Goal: Transaction & Acquisition: Purchase product/service

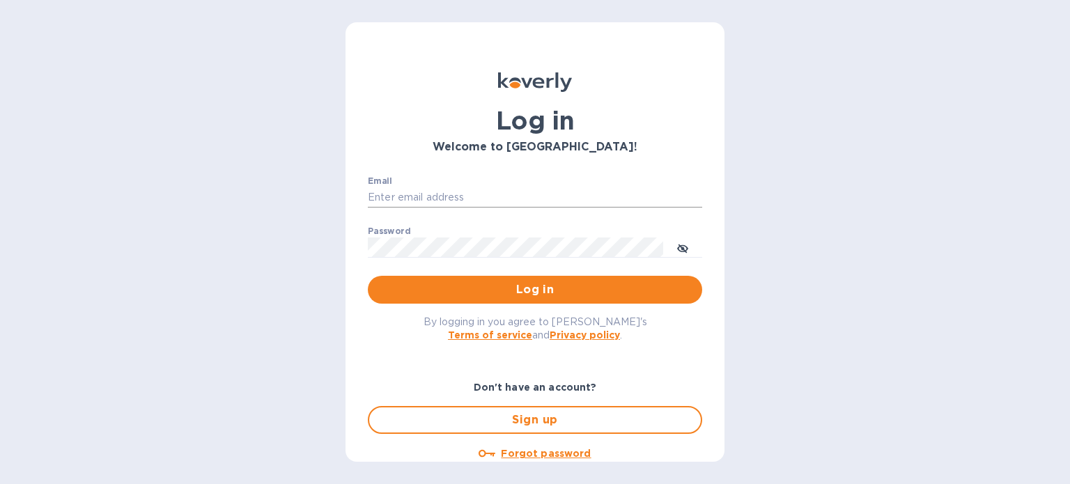
type input "[EMAIL_ADDRESS][DOMAIN_NAME]"
click at [507, 284] on span "Log in" at bounding box center [535, 290] width 312 height 17
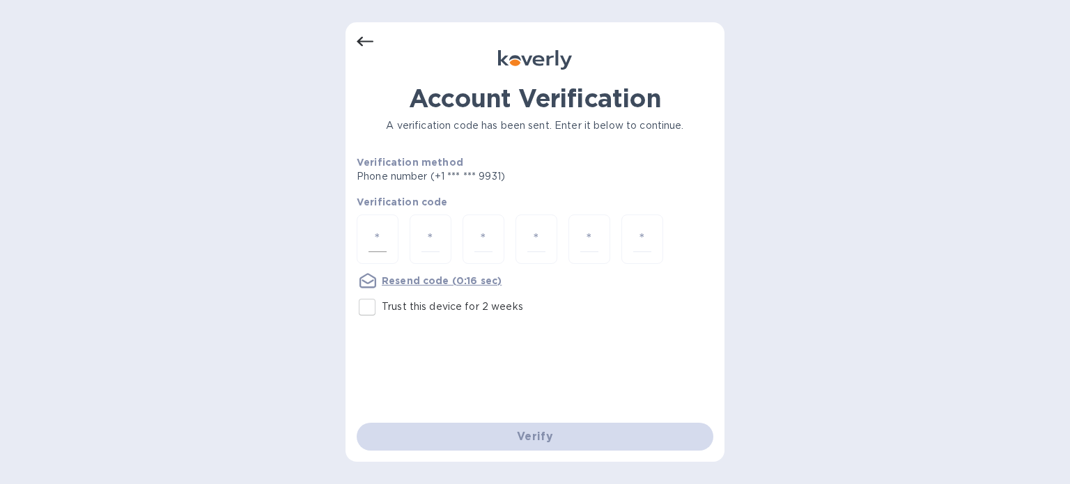
click at [385, 224] on div at bounding box center [378, 239] width 42 height 49
type input "4"
type input "8"
type input "7"
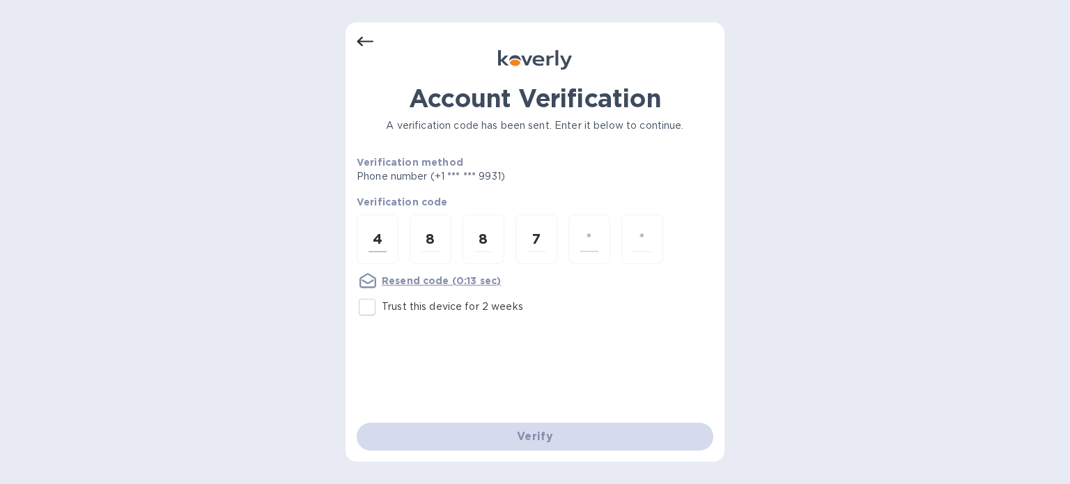
type input "9"
type input "8"
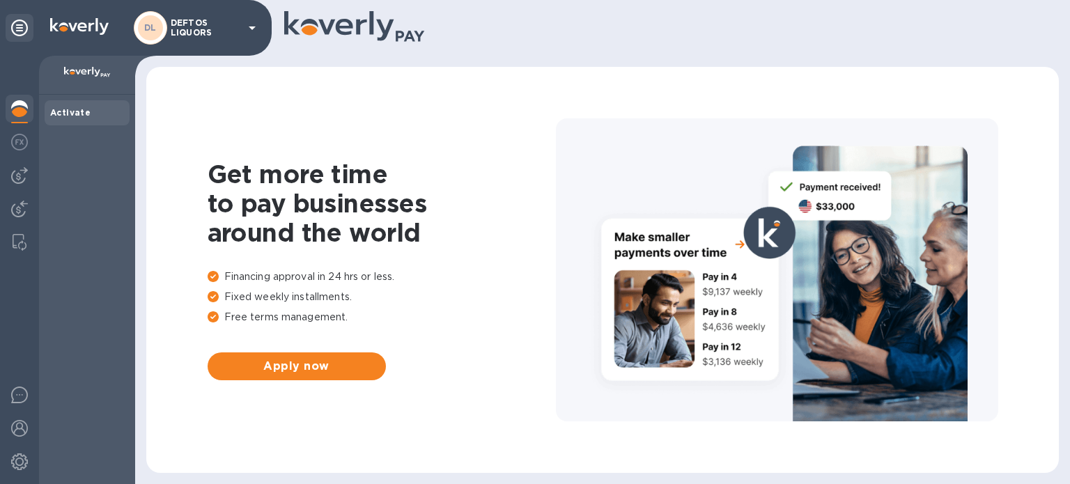
click at [231, 33] on p "DEFTOS LIQUORS" at bounding box center [206, 28] width 70 height 20
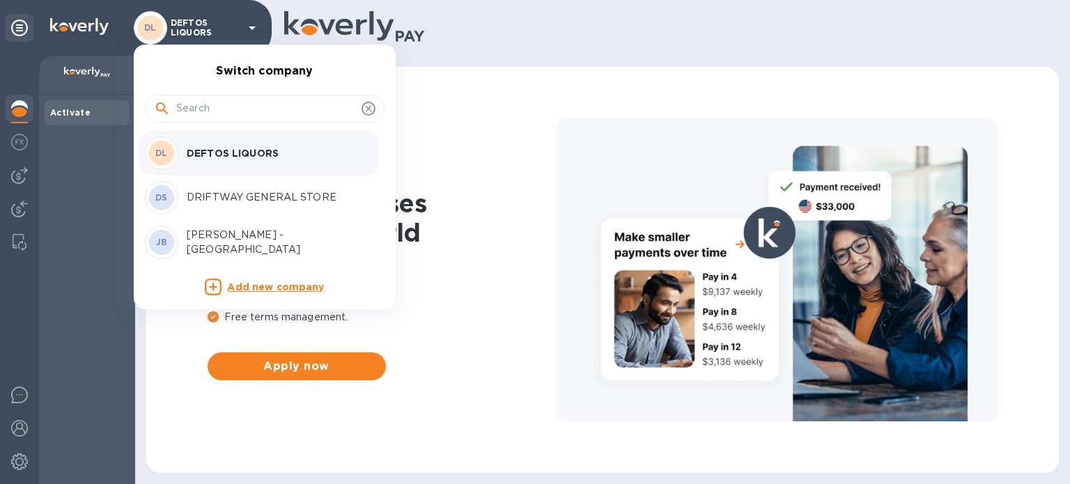
click at [257, 243] on p "JAY LIQUORS - New Bedford" at bounding box center [275, 242] width 176 height 29
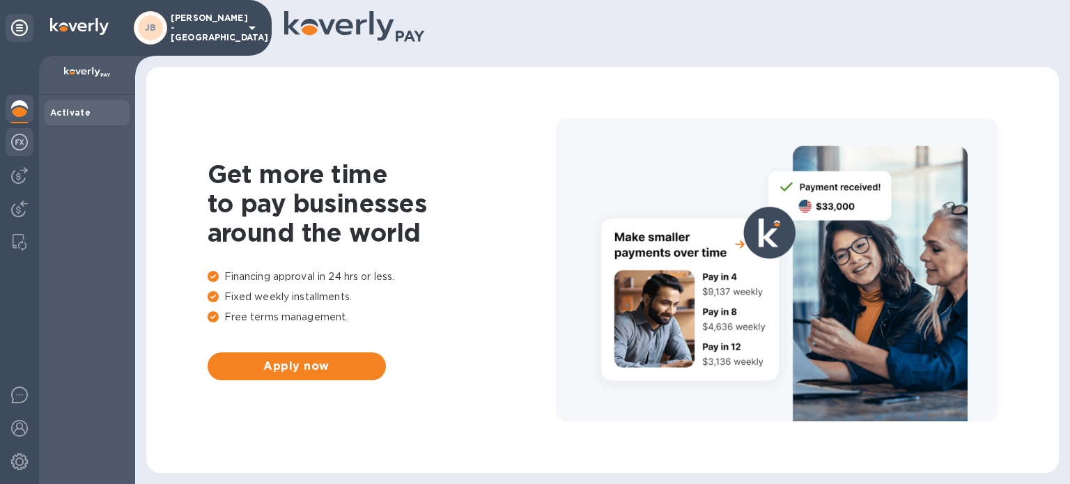
click at [12, 147] on img at bounding box center [19, 142] width 17 height 17
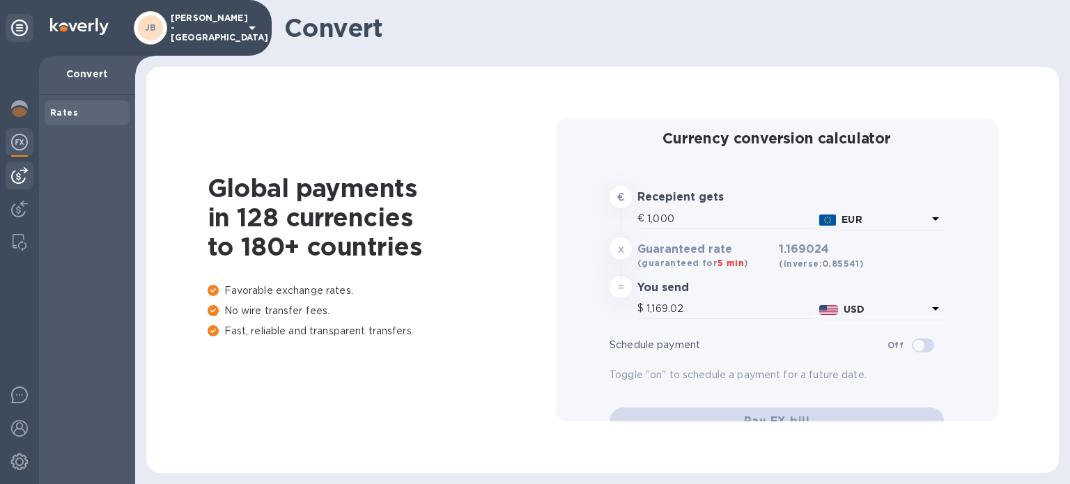
click at [14, 164] on div at bounding box center [20, 176] width 28 height 28
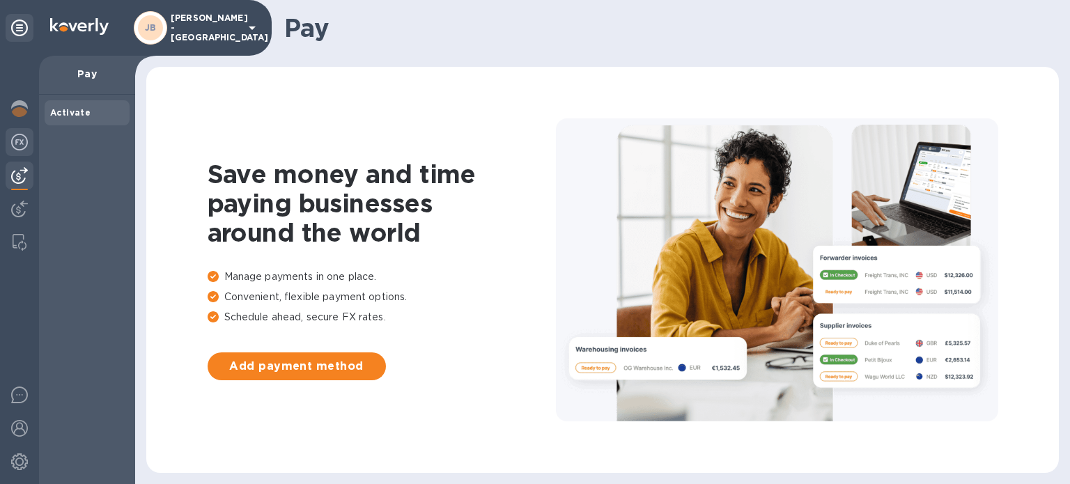
click at [13, 148] on img at bounding box center [19, 142] width 17 height 17
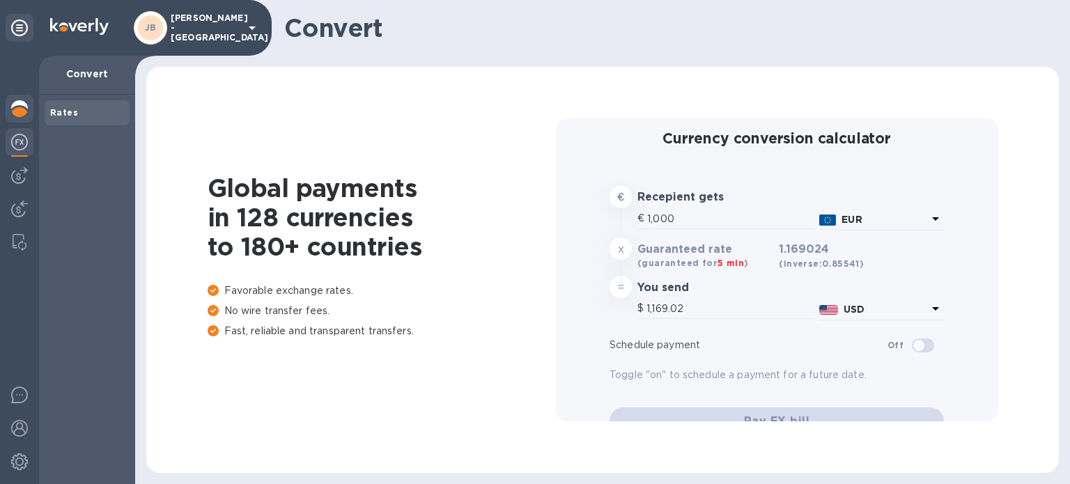
click at [8, 124] on div at bounding box center [20, 110] width 28 height 31
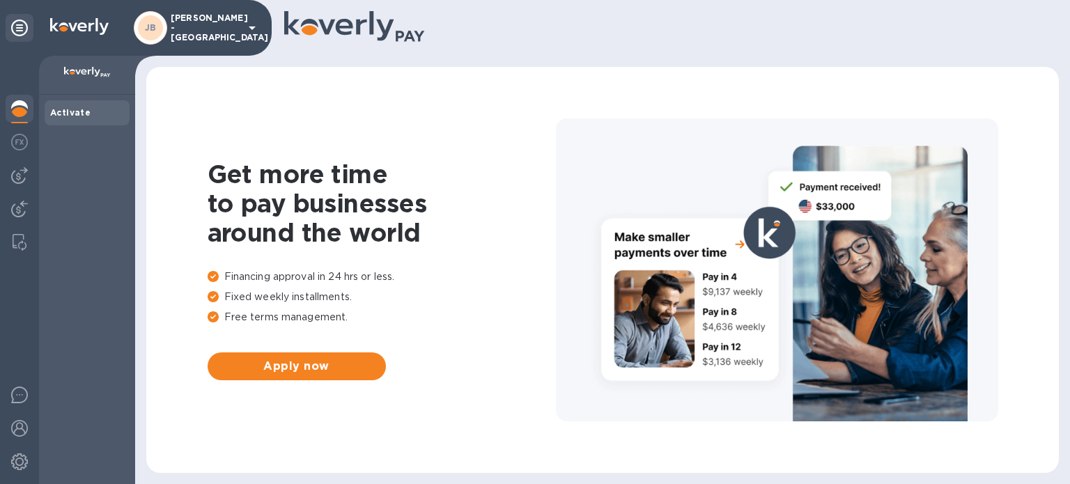
click at [196, 37] on p "JAY LIQUORS - New Bedford" at bounding box center [206, 27] width 70 height 29
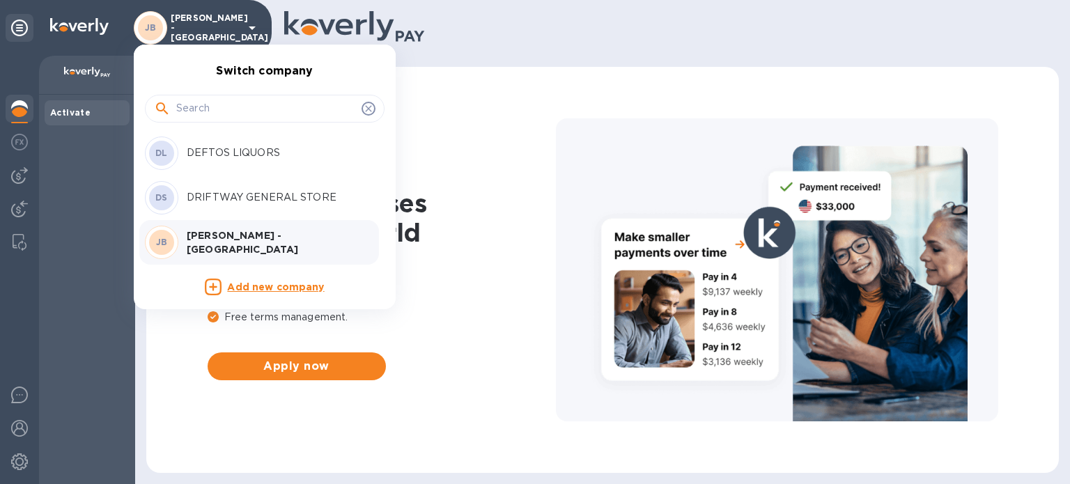
click at [223, 155] on p "DEFTOS LIQUORS" at bounding box center [275, 153] width 176 height 15
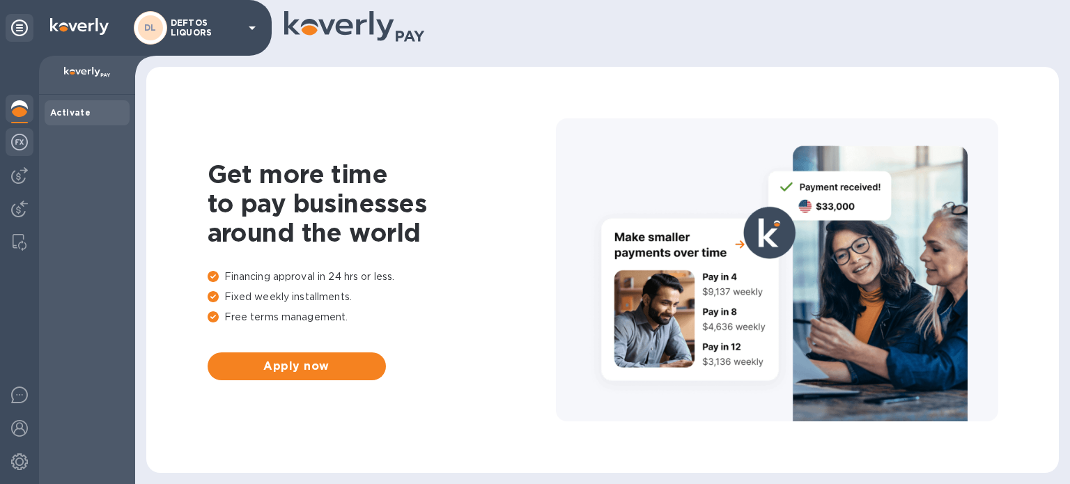
click at [15, 151] on div at bounding box center [20, 143] width 28 height 31
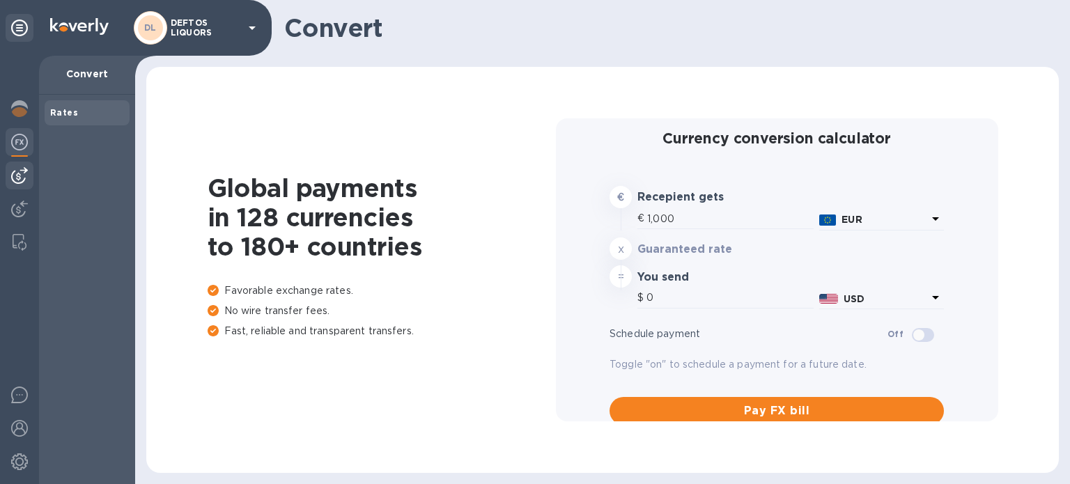
type input "1,169.02"
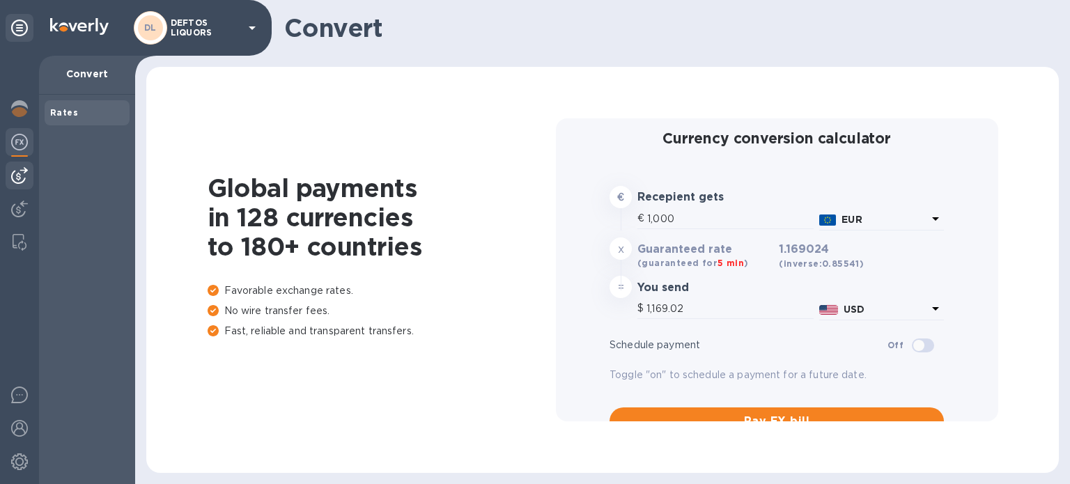
click at [20, 172] on img at bounding box center [19, 175] width 17 height 17
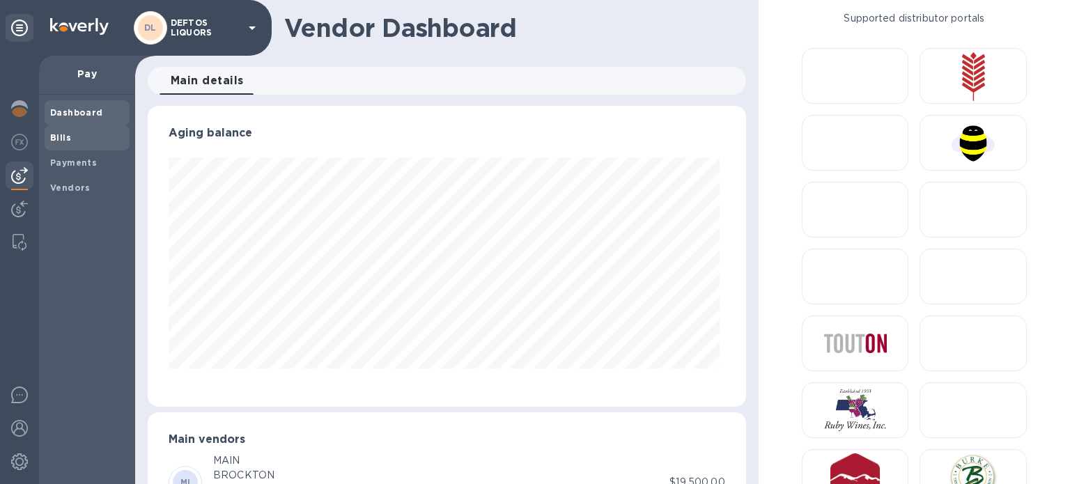
click at [78, 133] on span "Bills" at bounding box center [87, 138] width 74 height 14
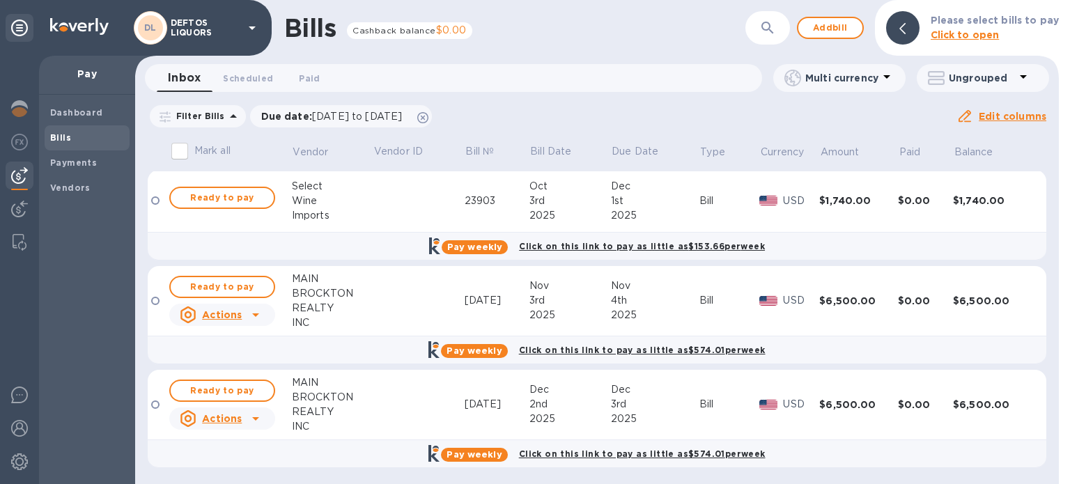
scroll to position [3, 0]
click at [212, 33] on p "DEFTOS LIQUORS" at bounding box center [206, 28] width 70 height 20
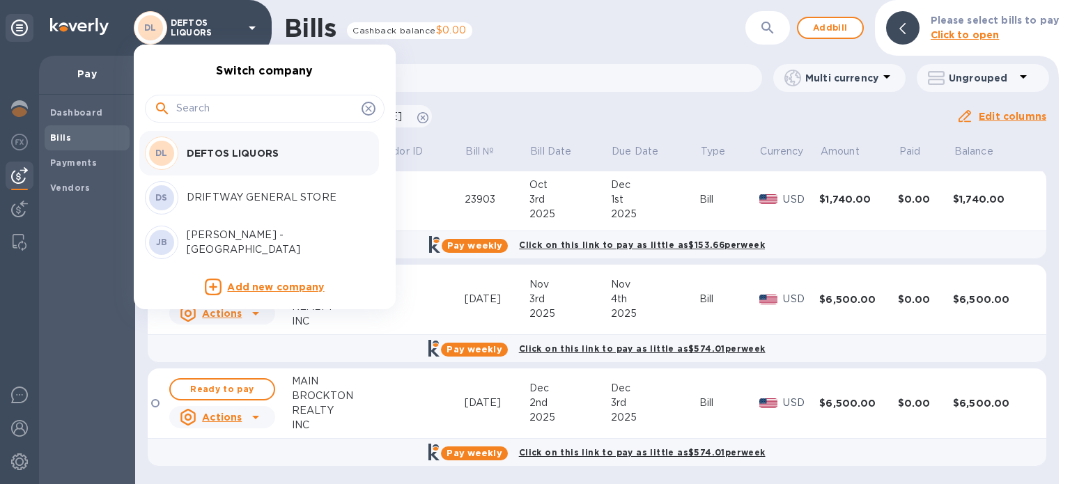
click at [220, 194] on p "DRIFTWAY GENERAL STORE" at bounding box center [275, 197] width 176 height 15
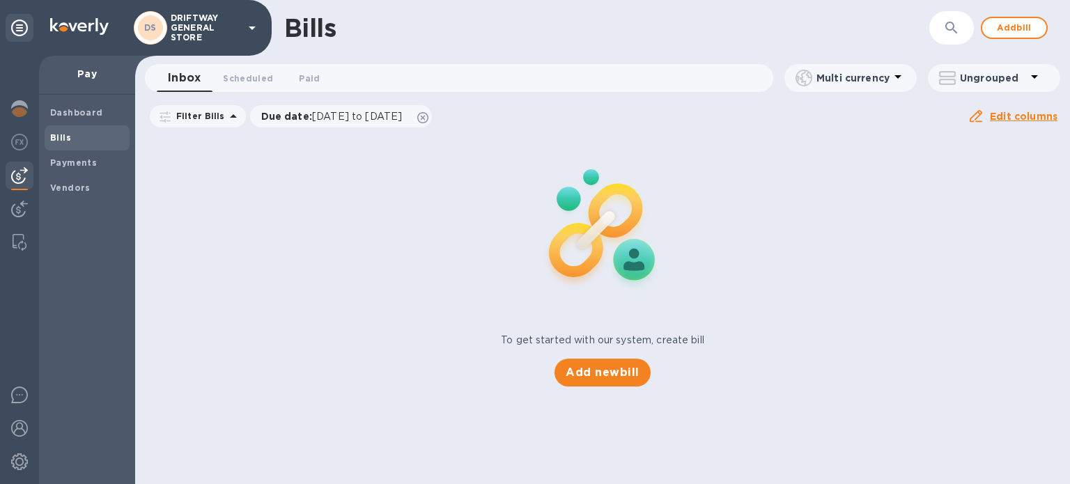
click at [223, 29] on p "DRIFTWAY GENERAL STORE" at bounding box center [206, 27] width 70 height 29
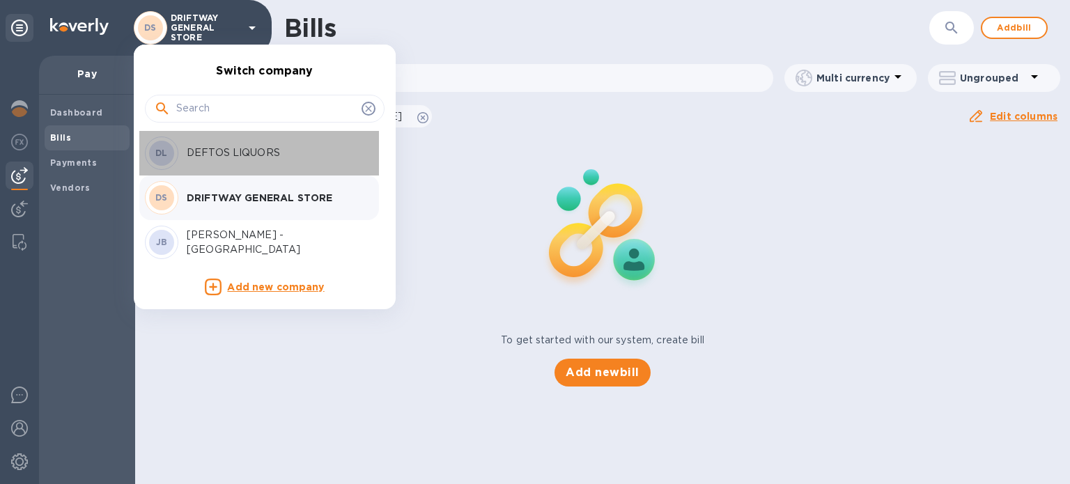
click at [233, 150] on p "DEFTOS LIQUORS" at bounding box center [275, 153] width 176 height 15
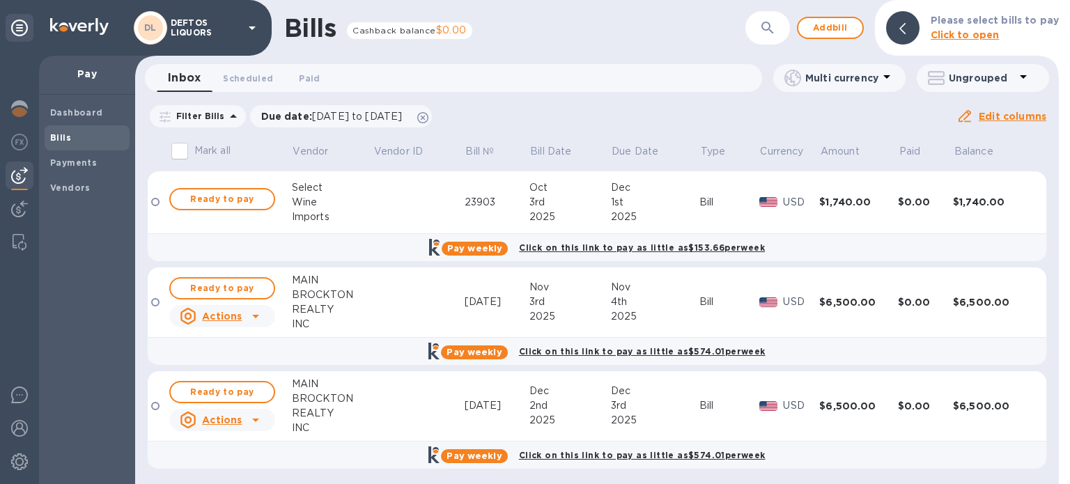
click at [245, 24] on icon at bounding box center [252, 28] width 17 height 17
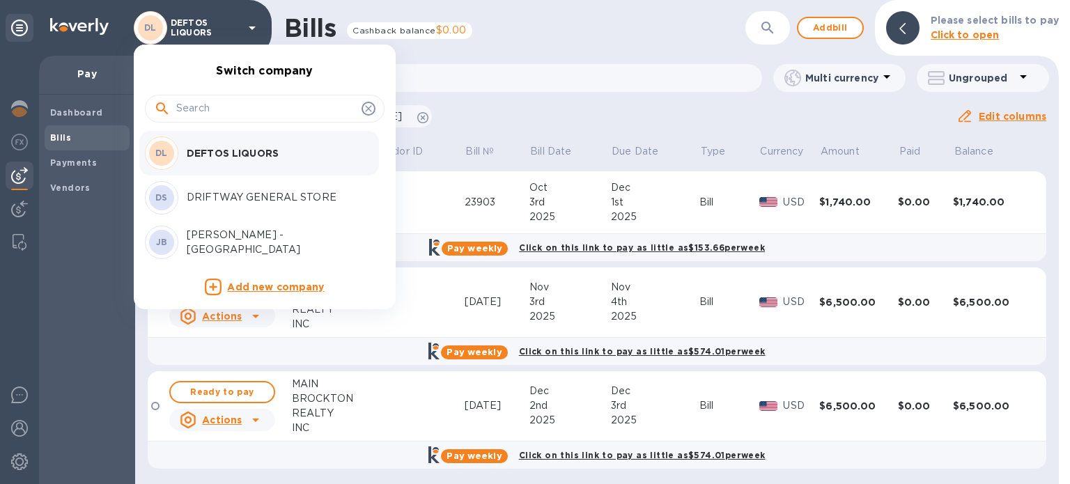
click at [245, 247] on p "[PERSON_NAME] - [GEOGRAPHIC_DATA]" at bounding box center [275, 242] width 176 height 29
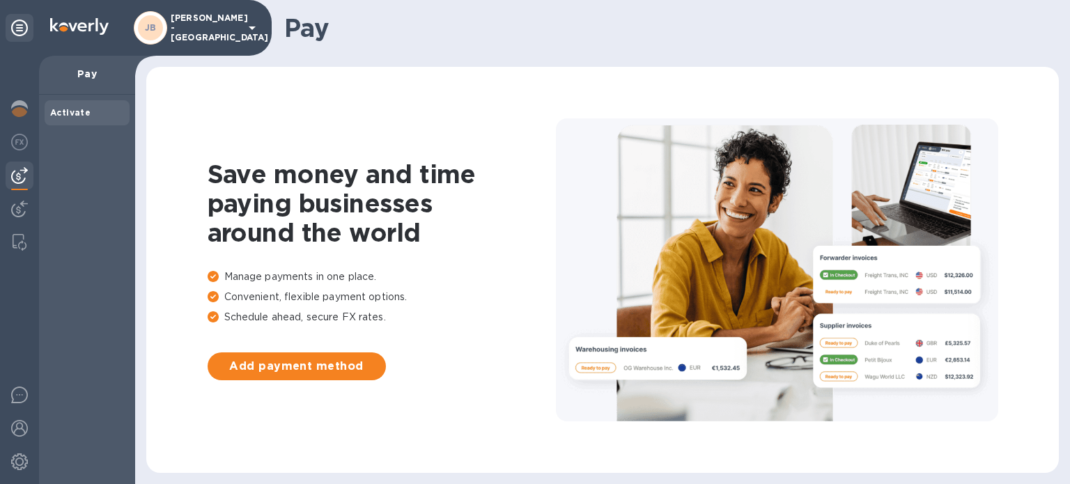
click at [241, 41] on div "JB JAY LIQUORS - New Bedford" at bounding box center [197, 27] width 127 height 33
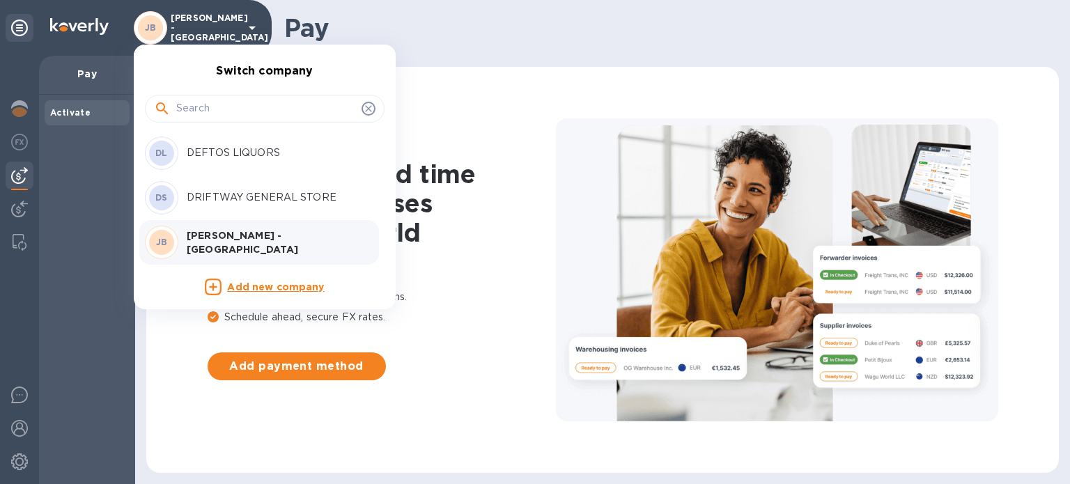
click at [22, 431] on div at bounding box center [535, 242] width 1070 height 484
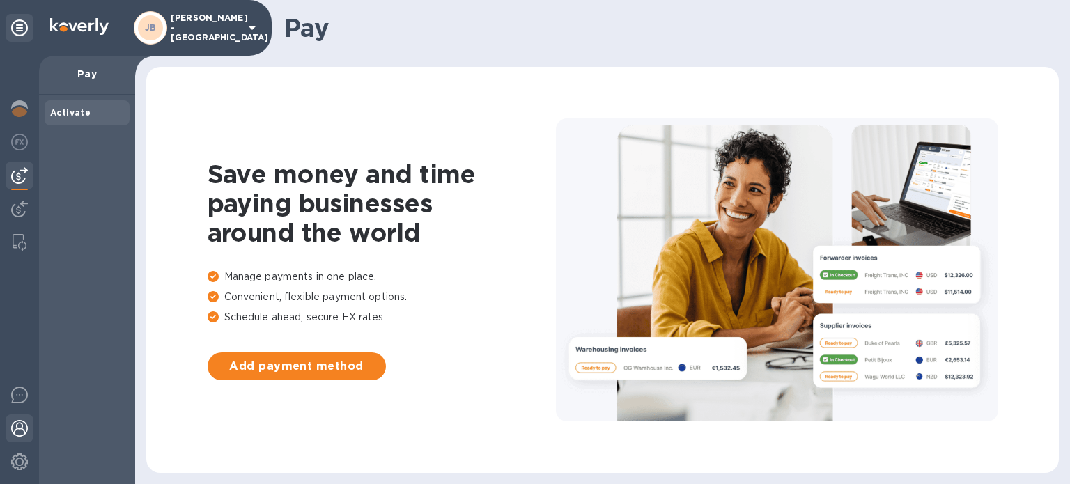
click at [23, 431] on img at bounding box center [19, 428] width 17 height 17
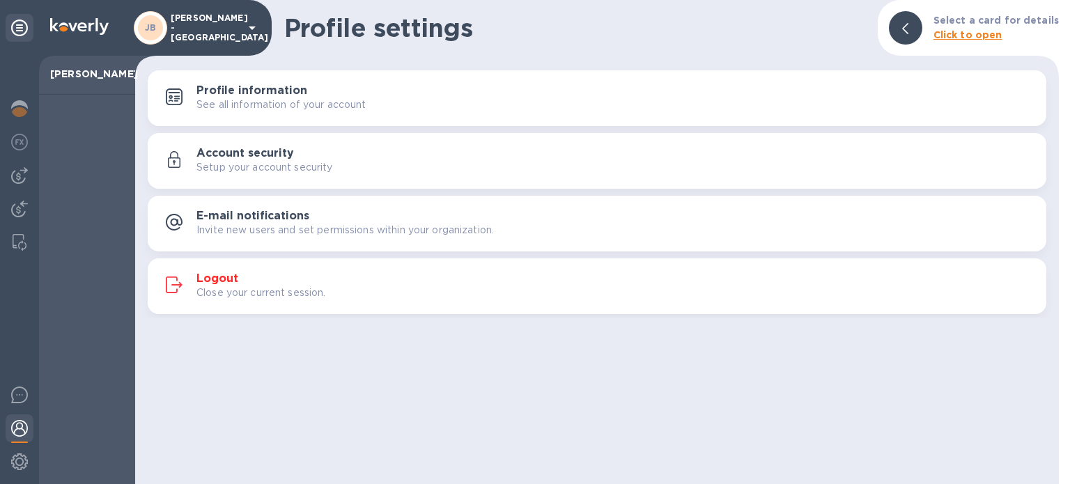
click at [254, 283] on div "Logout Close your current session." at bounding box center [616, 286] width 839 height 28
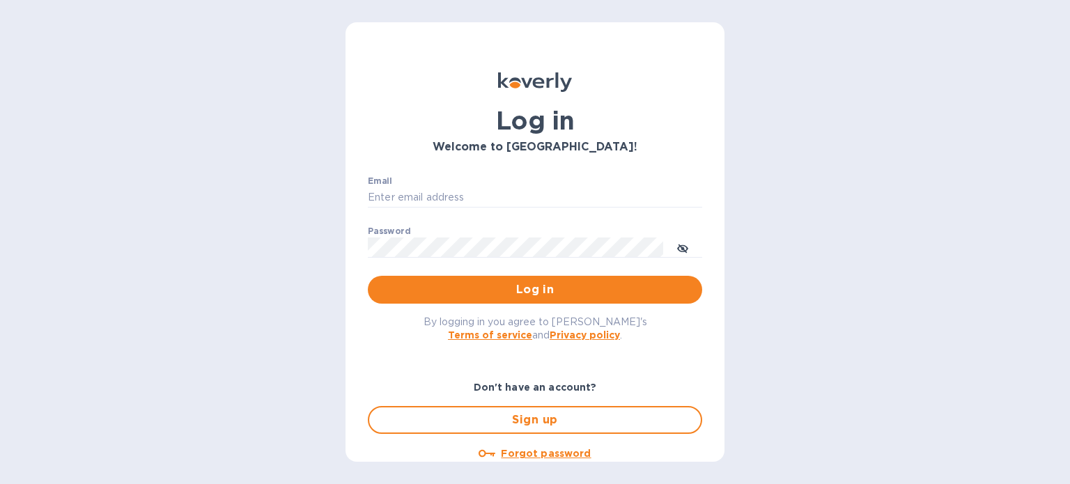
type input "[EMAIL_ADDRESS][DOMAIN_NAME]"
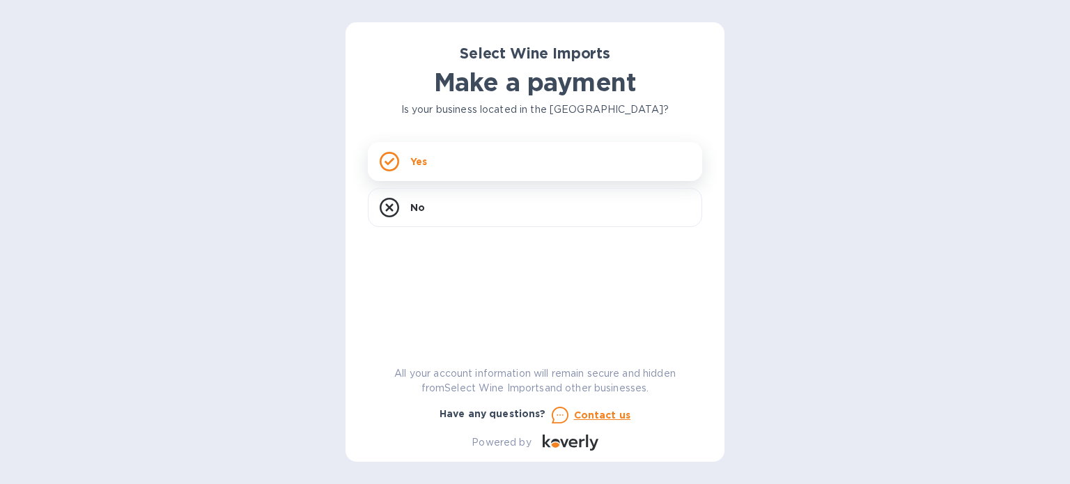
click at [422, 160] on p "Yes" at bounding box center [418, 162] width 17 height 14
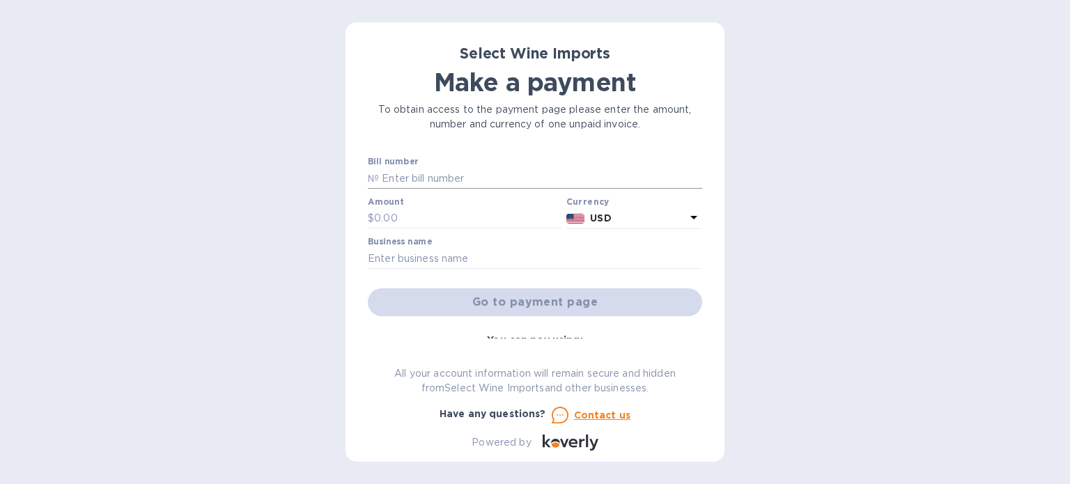
click at [428, 174] on input "text" at bounding box center [540, 178] width 323 height 21
paste input "23230"
type input "23230"
click at [390, 210] on input "text" at bounding box center [467, 218] width 187 height 21
type input "1,090.00"
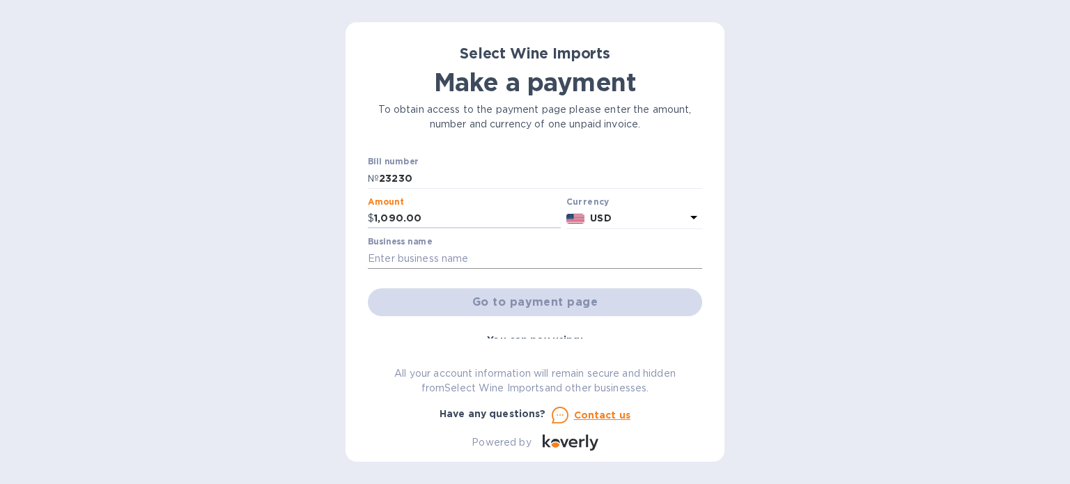
click at [416, 262] on input "text" at bounding box center [535, 258] width 334 height 21
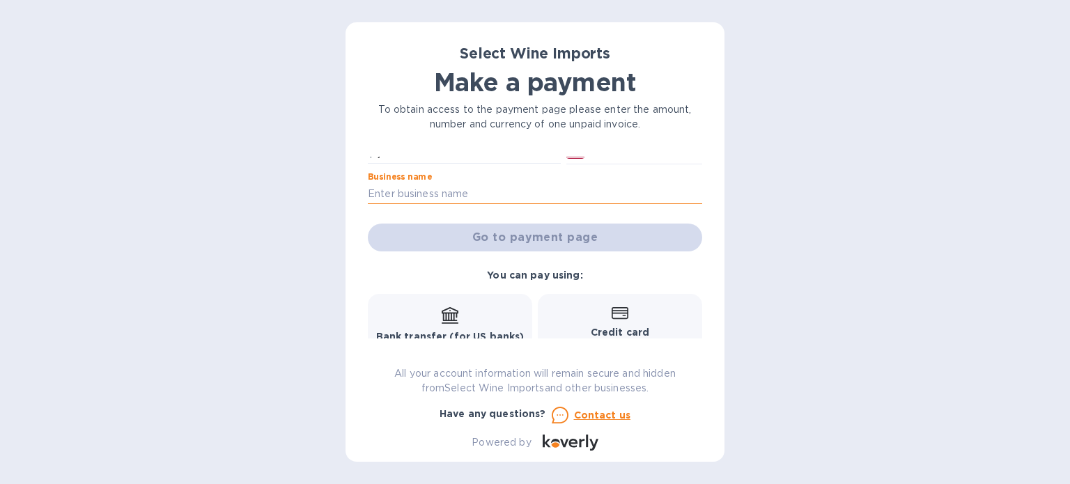
scroll to position [70, 0]
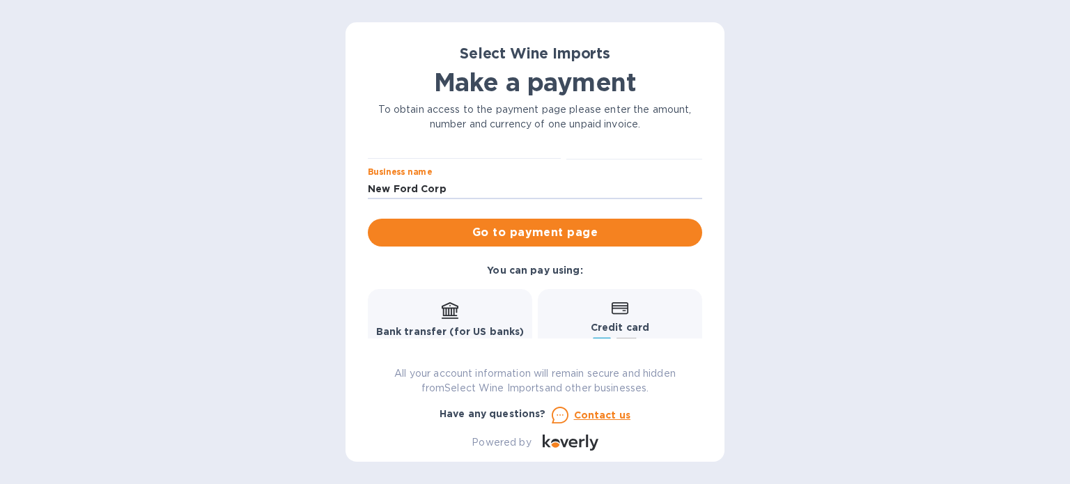
drag, startPoint x: 463, startPoint y: 190, endPoint x: 355, endPoint y: 186, distance: 108.1
click at [355, 186] on div "Select Wine Imports Make a payment To obtain access to the payment page please …" at bounding box center [535, 242] width 379 height 440
type input "Jay Liquors"
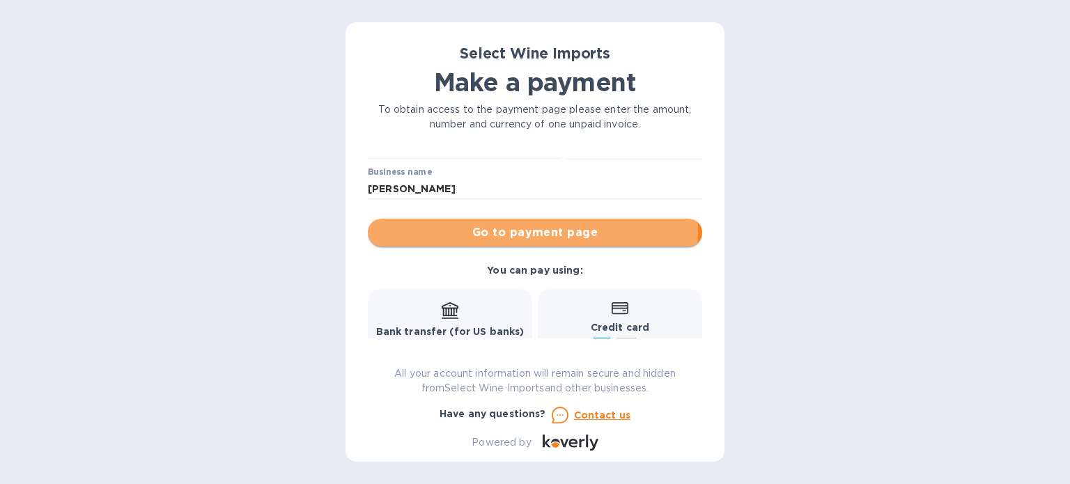
click at [440, 231] on span "Go to payment page" at bounding box center [535, 232] width 312 height 17
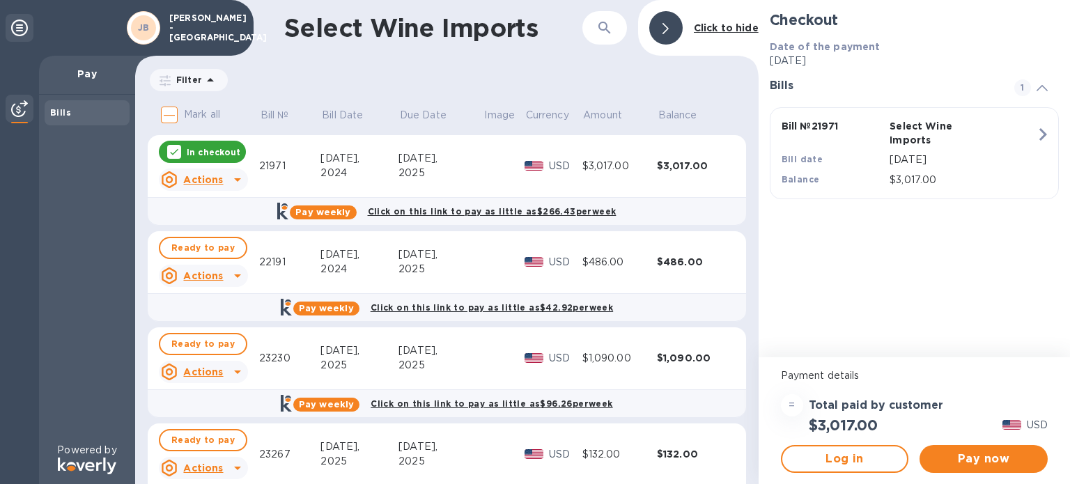
click at [213, 31] on p "JAY LIQUORS - New Bedford" at bounding box center [204, 27] width 70 height 29
click at [210, 149] on p "In checkout" at bounding box center [214, 152] width 54 height 12
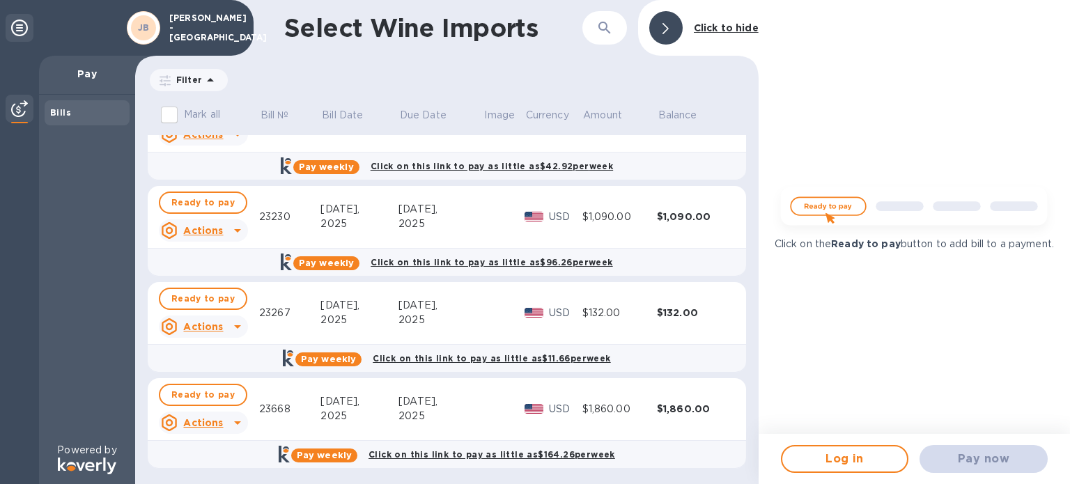
scroll to position [144, 0]
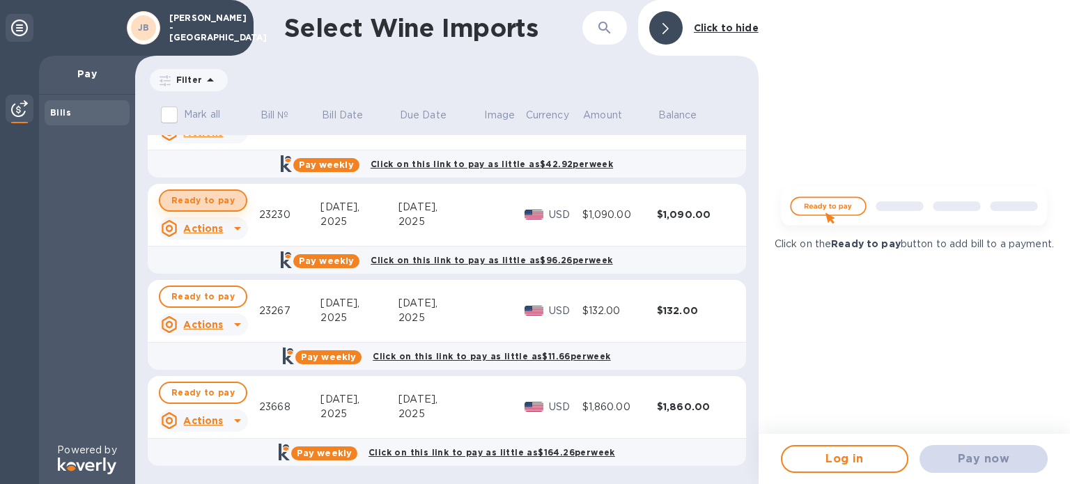
click at [213, 206] on span "Ready to pay" at bounding box center [202, 200] width 63 height 17
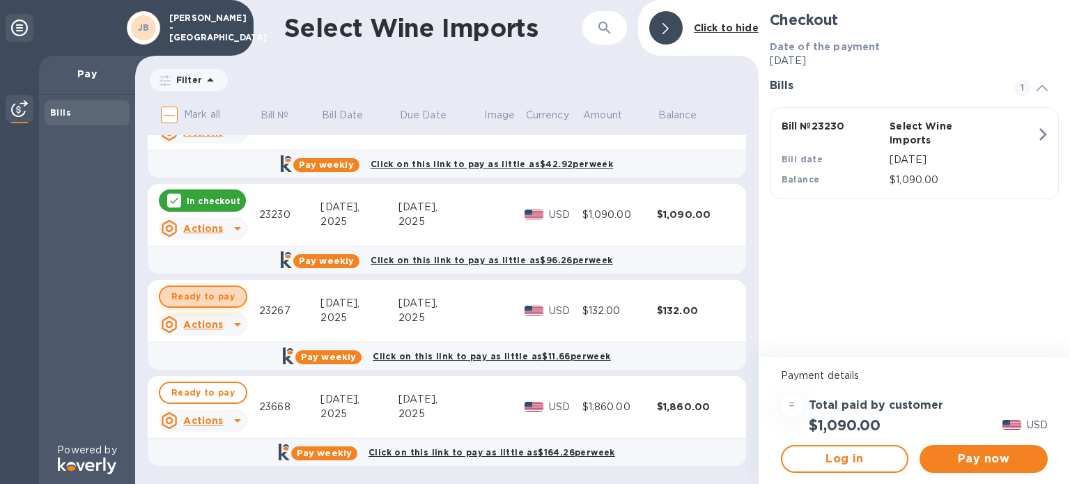
click at [213, 295] on span "Ready to pay" at bounding box center [202, 296] width 63 height 17
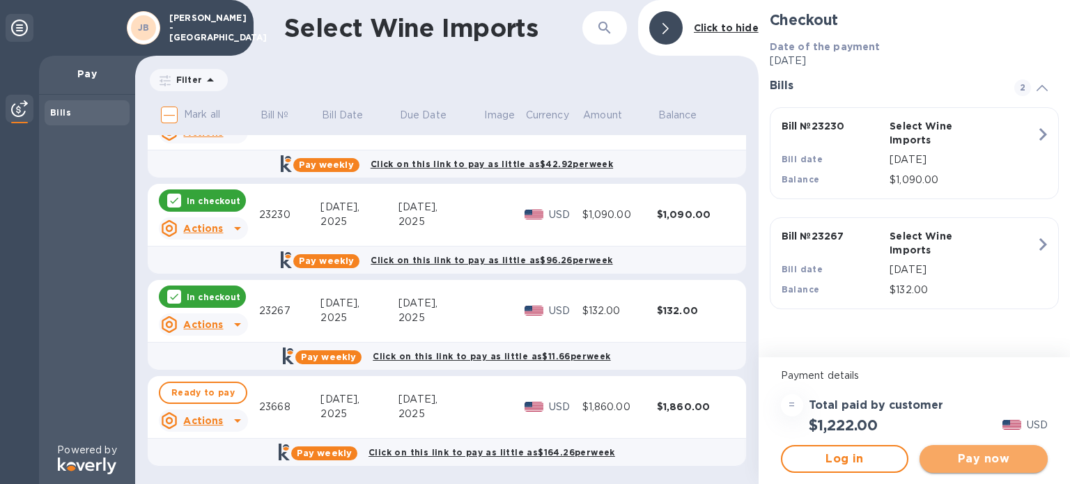
click at [958, 456] on span "Pay now" at bounding box center [984, 459] width 106 height 17
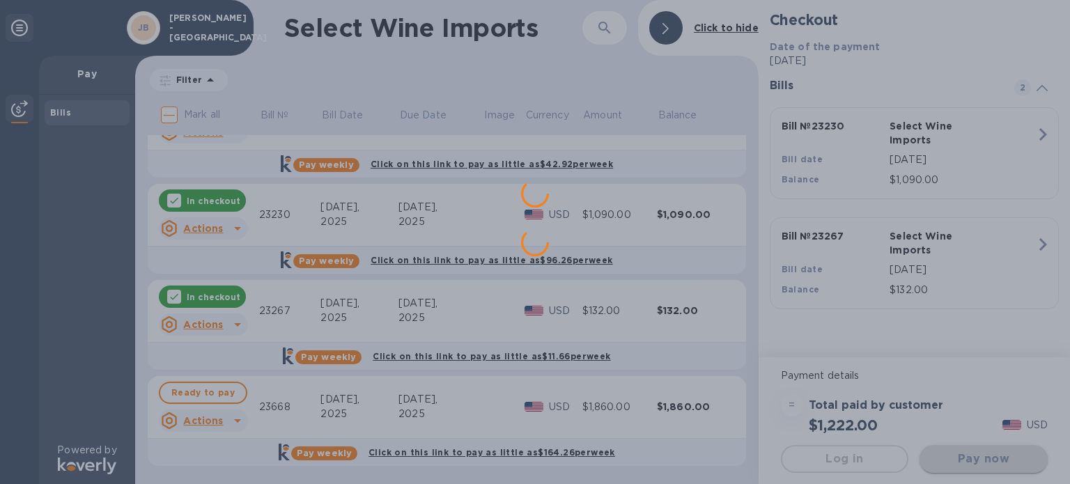
scroll to position [0, 0]
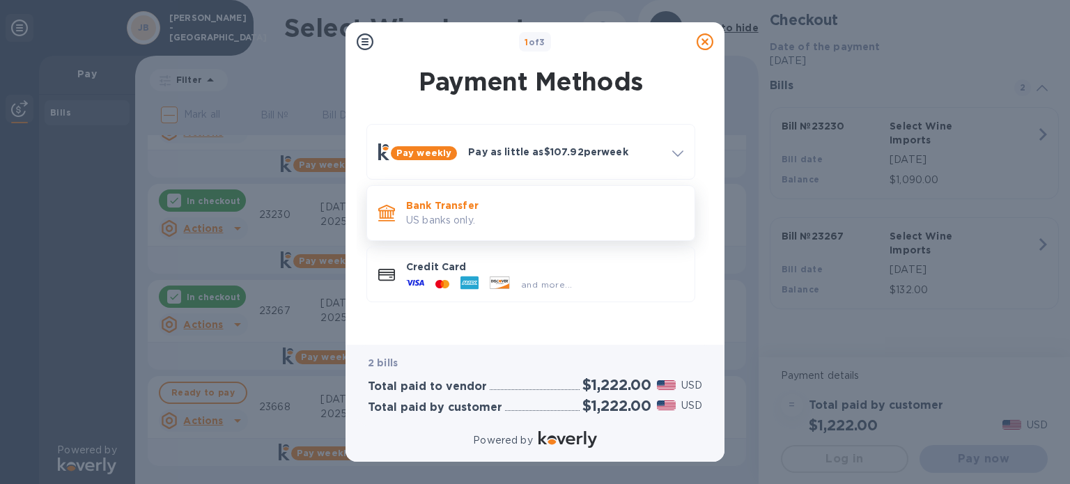
click at [537, 227] on p "US banks only." at bounding box center [544, 220] width 277 height 15
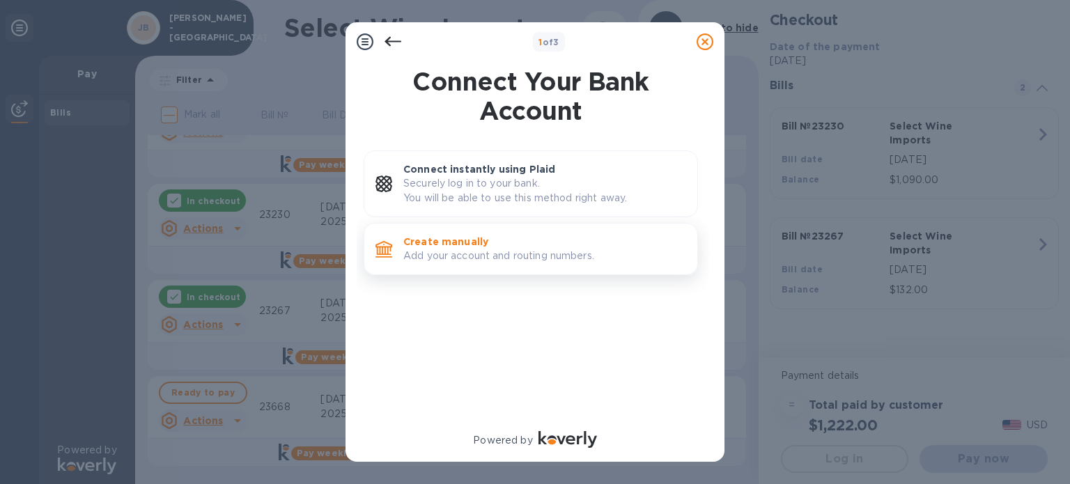
click at [488, 256] on p "Add your account and routing numbers." at bounding box center [544, 256] width 283 height 15
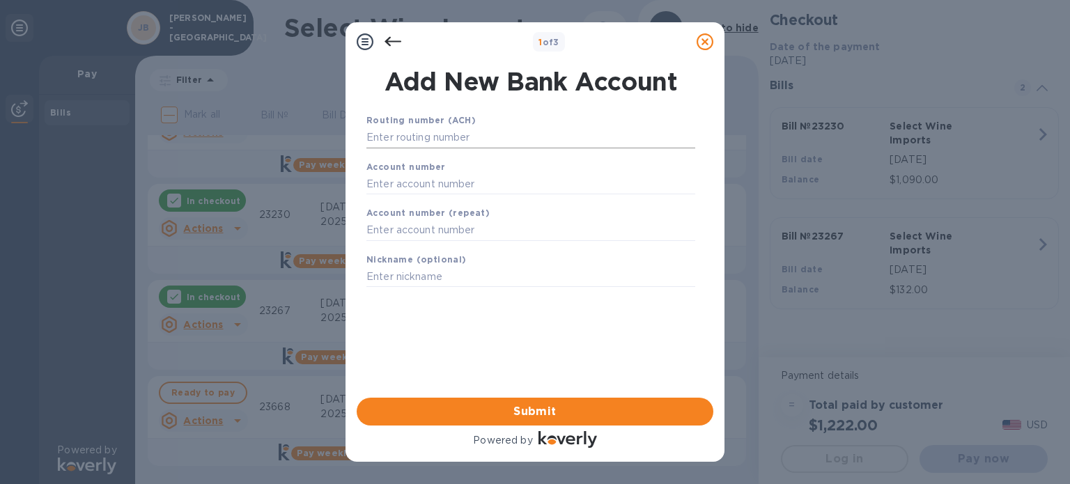
click at [443, 143] on input "text" at bounding box center [531, 138] width 329 height 21
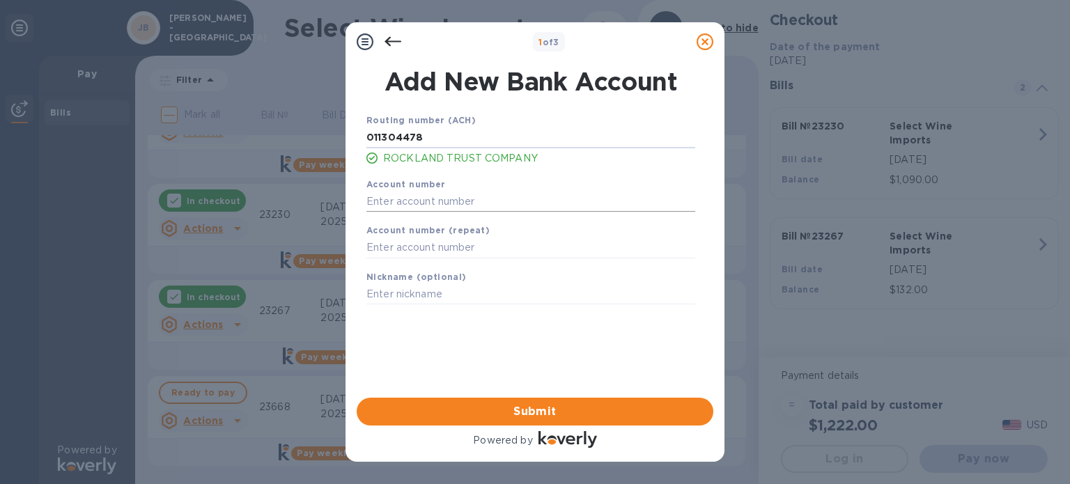
type input "011304478"
click at [440, 197] on input "text" at bounding box center [531, 201] width 329 height 21
type input "7963019810"
click at [475, 256] on input "text" at bounding box center [531, 248] width 329 height 21
type input "7963019810"
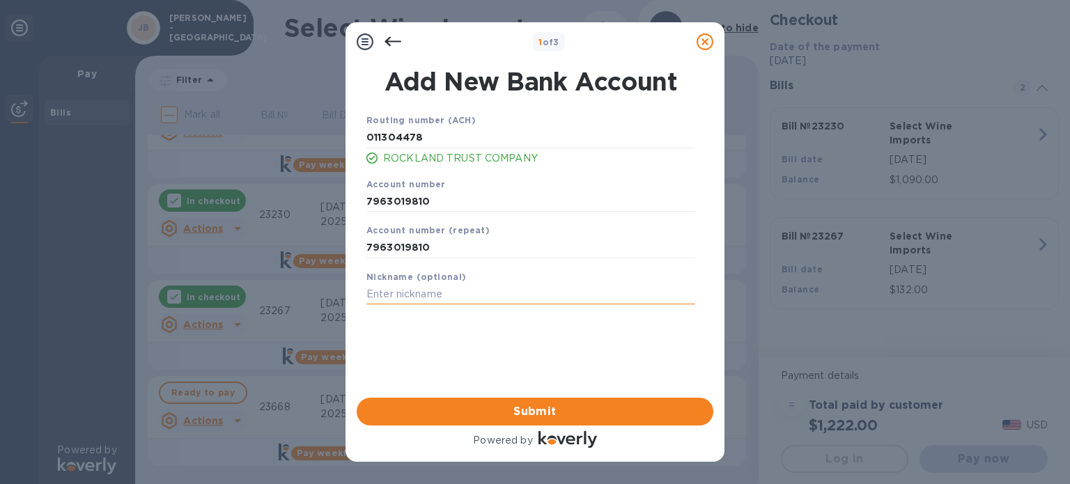
click at [475, 304] on input "text" at bounding box center [531, 294] width 329 height 21
type input "H"
type input "Jay Liquors"
click at [513, 353] on div "Routing number (ACH) 011304478 ROCKLAND TRUST COMPANY Account number 7963019810…" at bounding box center [531, 237] width 357 height 271
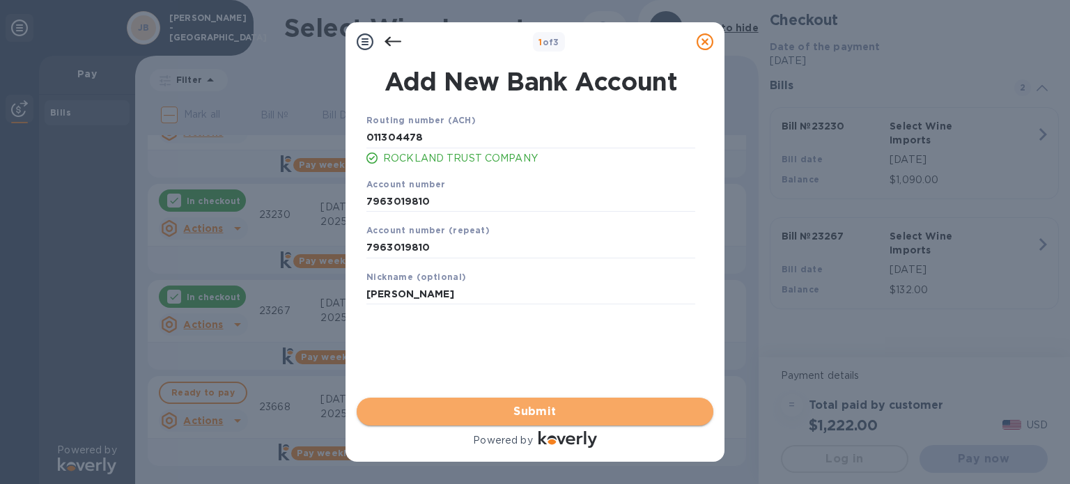
click at [539, 413] on span "Submit" at bounding box center [535, 411] width 334 height 17
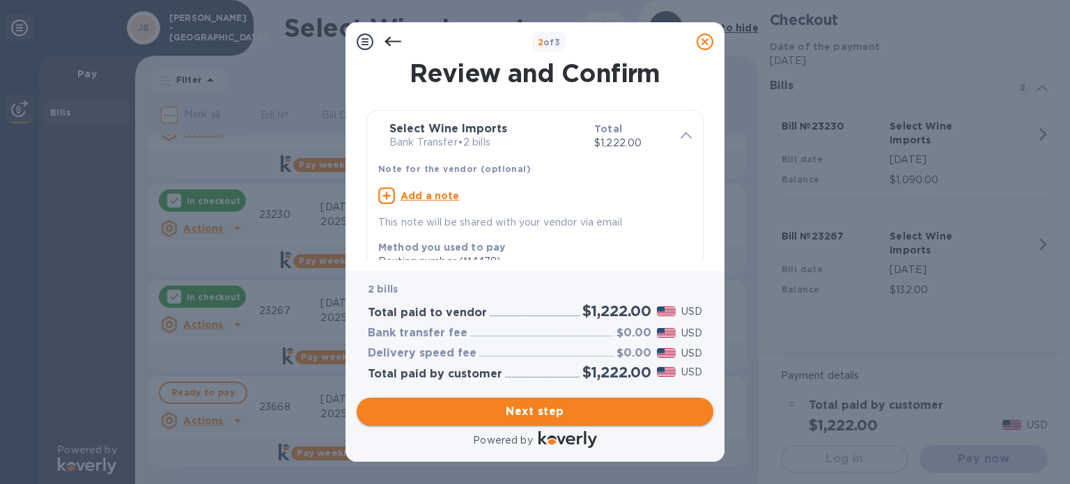
click at [569, 406] on span "Next step" at bounding box center [535, 411] width 334 height 17
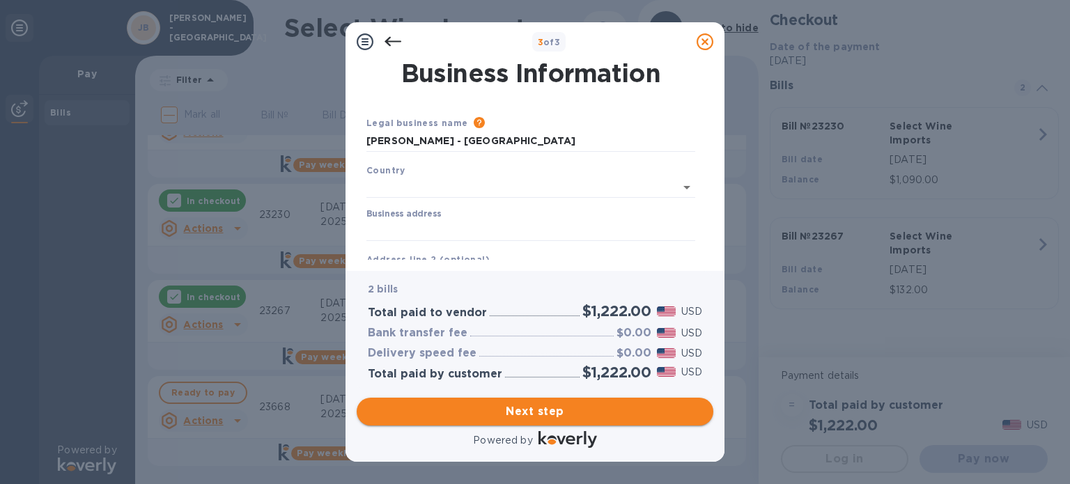
type input "United States"
click at [557, 228] on input "Business address" at bounding box center [531, 227] width 329 height 21
type input "1024 Kings Highway"
type input "New Bedford"
type input "MA"
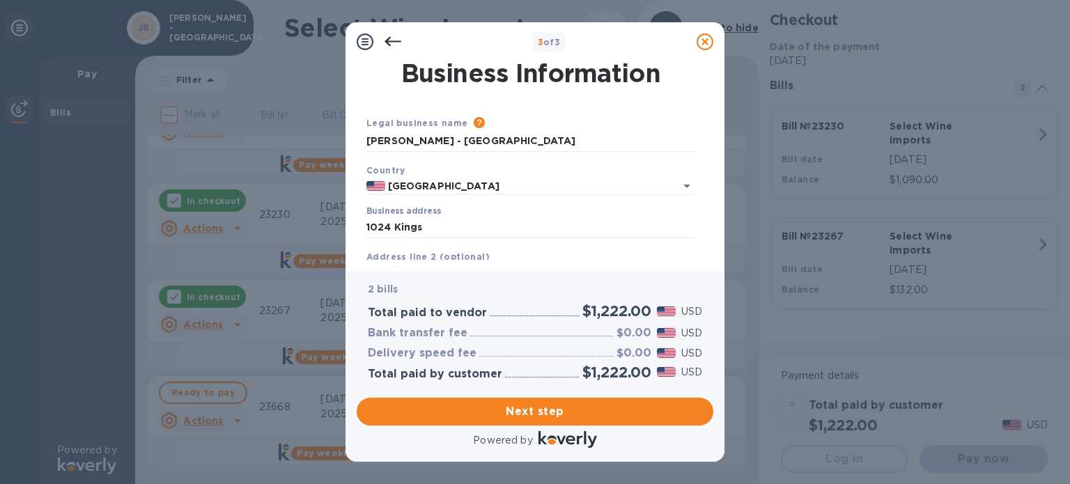
type input "02745"
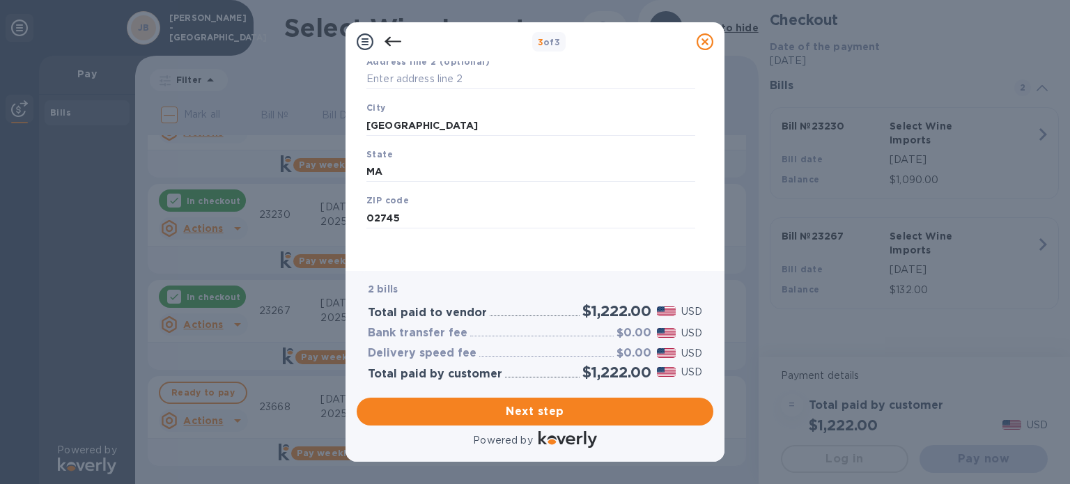
scroll to position [199, 0]
click at [551, 407] on span "Next step" at bounding box center [535, 411] width 334 height 17
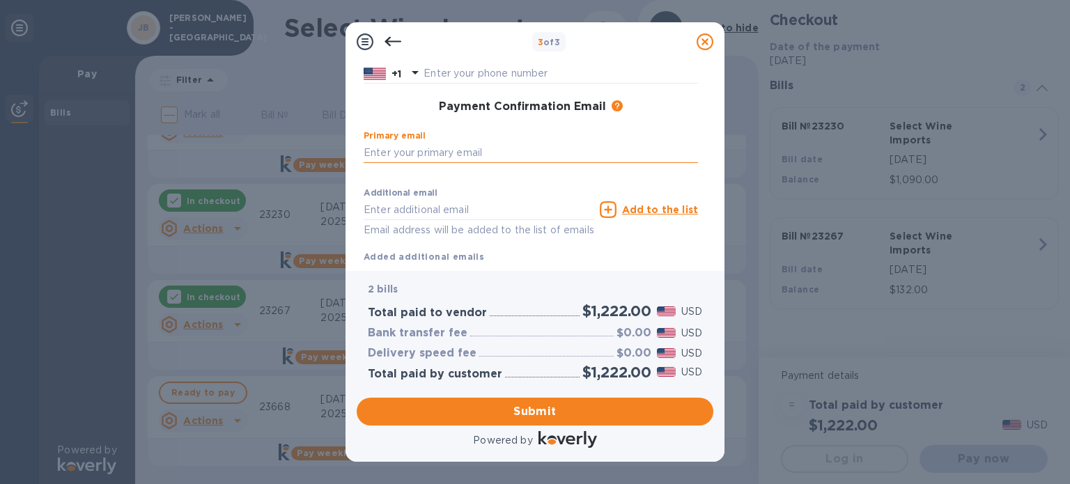
click at [500, 150] on input "text" at bounding box center [531, 152] width 334 height 21
type input "macpatel10@gmail.com"
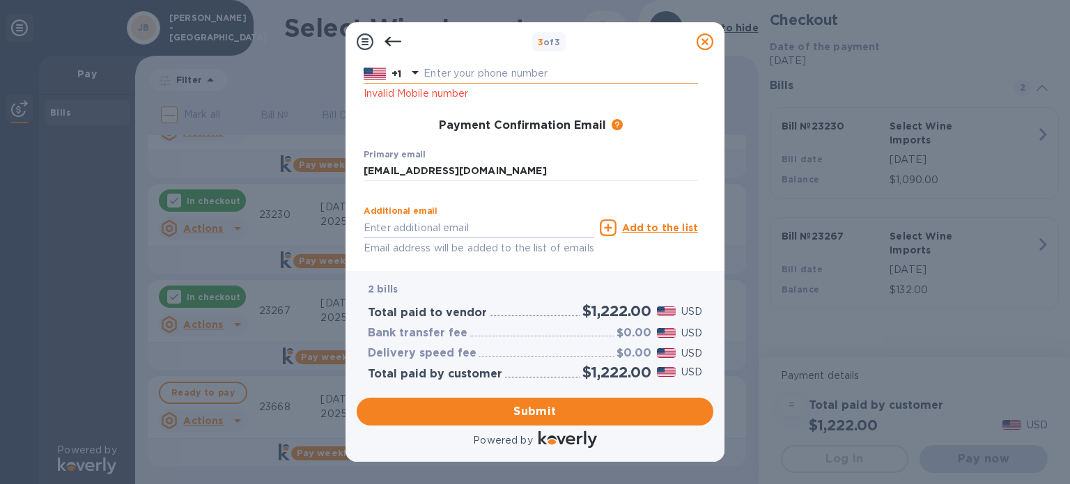
click at [468, 75] on input "text" at bounding box center [561, 73] width 275 height 21
type input "8594099931"
click at [511, 168] on input "macpatel10@gmail.com" at bounding box center [531, 171] width 334 height 21
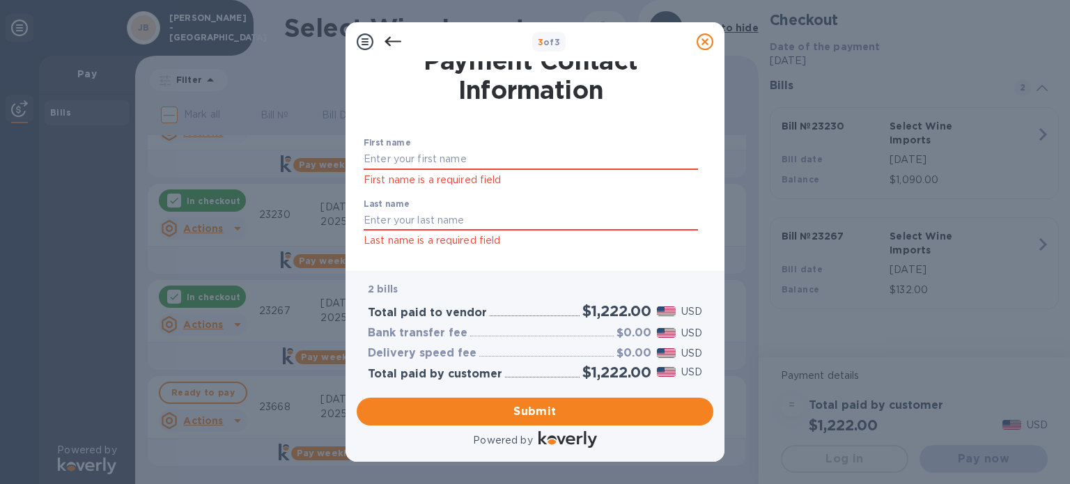
scroll to position [12, 0]
click at [441, 146] on div "First name First name is a required field" at bounding box center [531, 164] width 334 height 50
click at [449, 160] on input "text" at bounding box center [531, 160] width 334 height 21
type input "Mac"
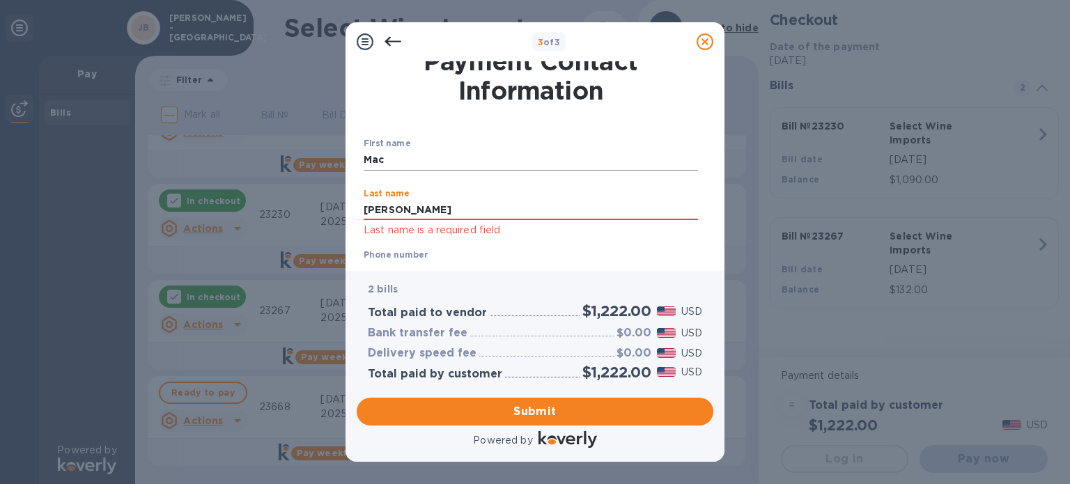
type input "Patel"
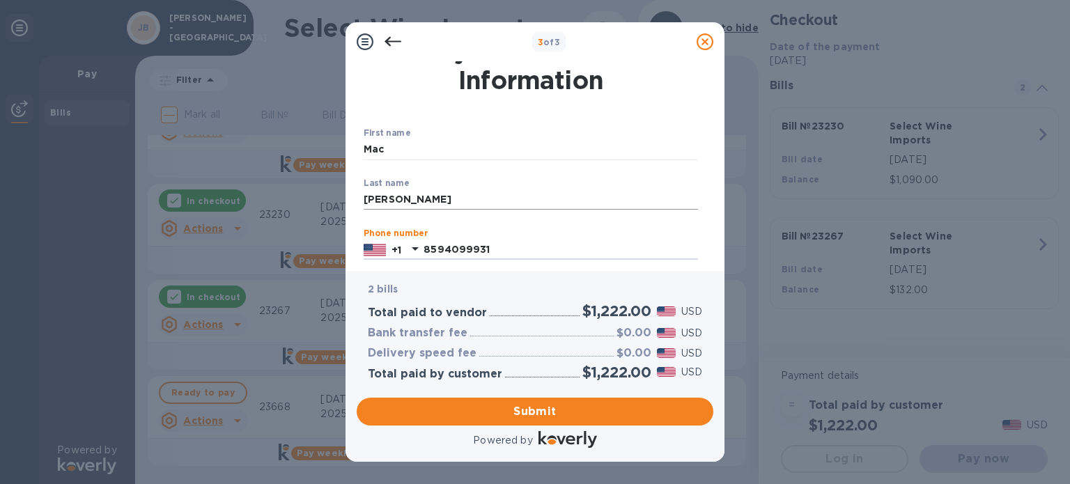
scroll to position [190, 0]
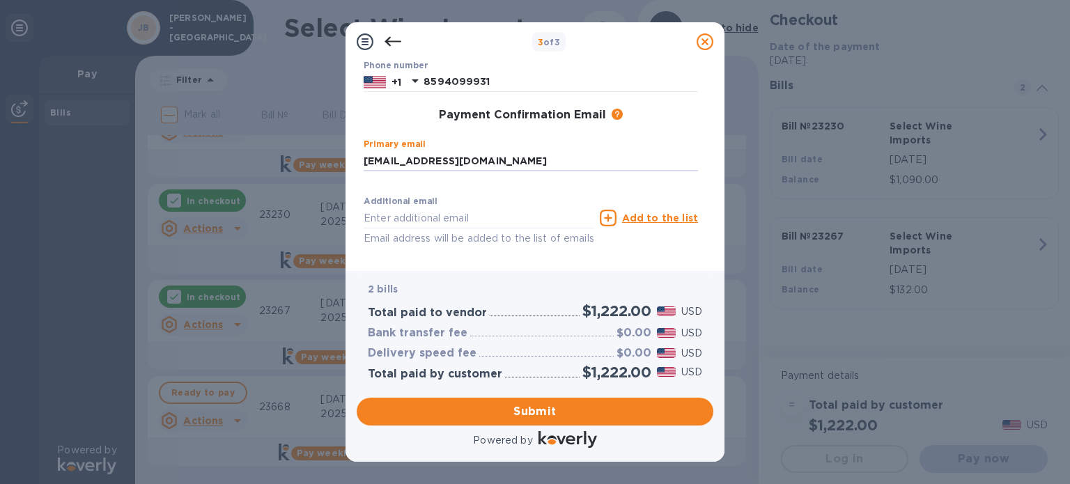
click at [488, 246] on p "Email address will be added to the list of emails" at bounding box center [479, 239] width 231 height 16
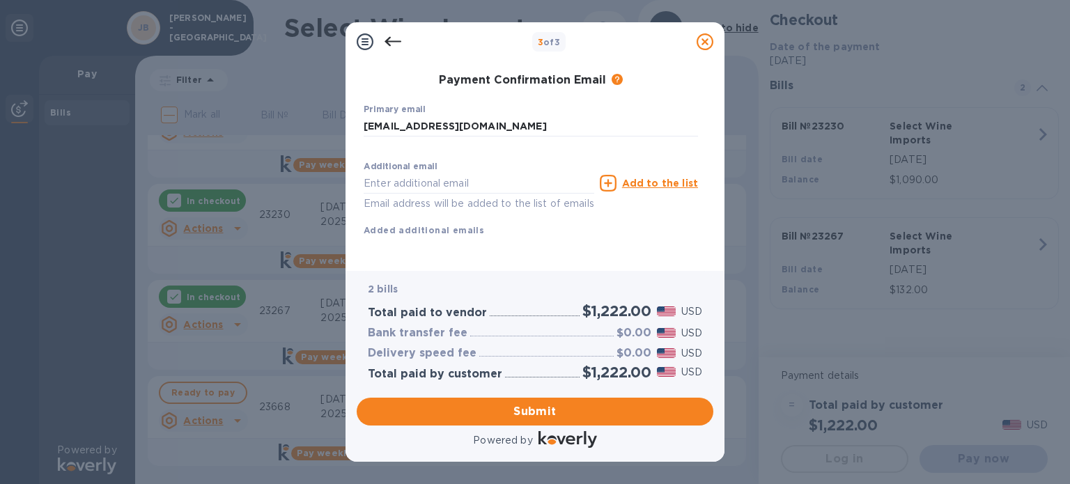
scroll to position [241, 0]
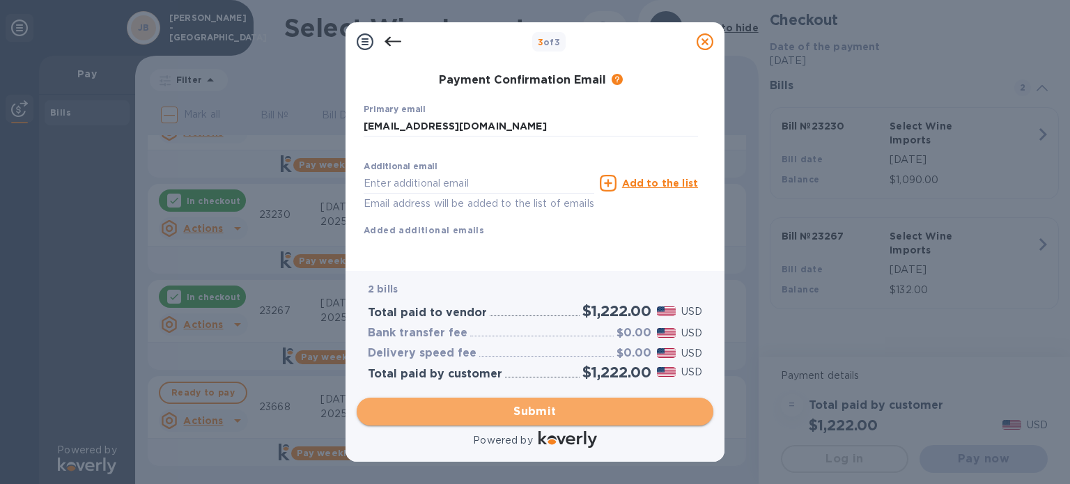
click at [557, 415] on span "Submit" at bounding box center [535, 411] width 334 height 17
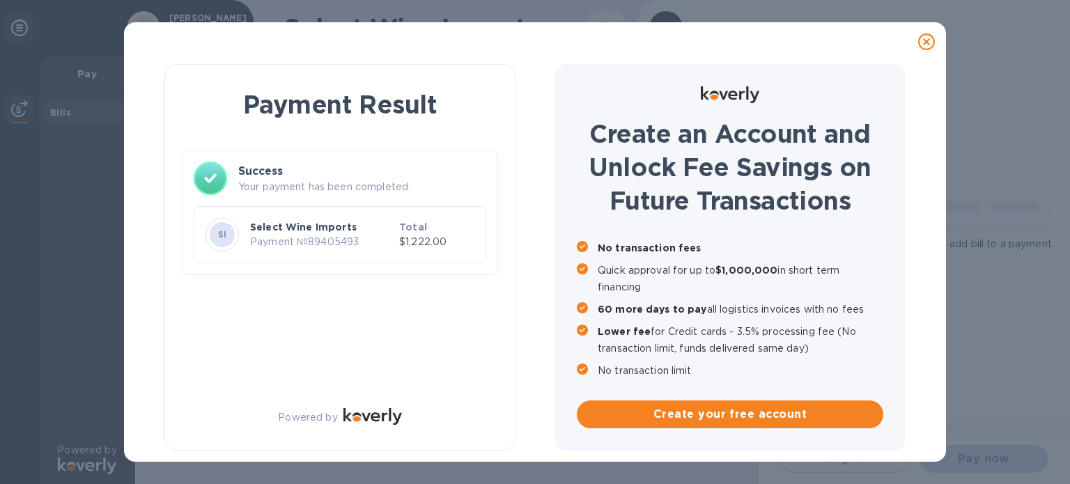
scroll to position [0, 0]
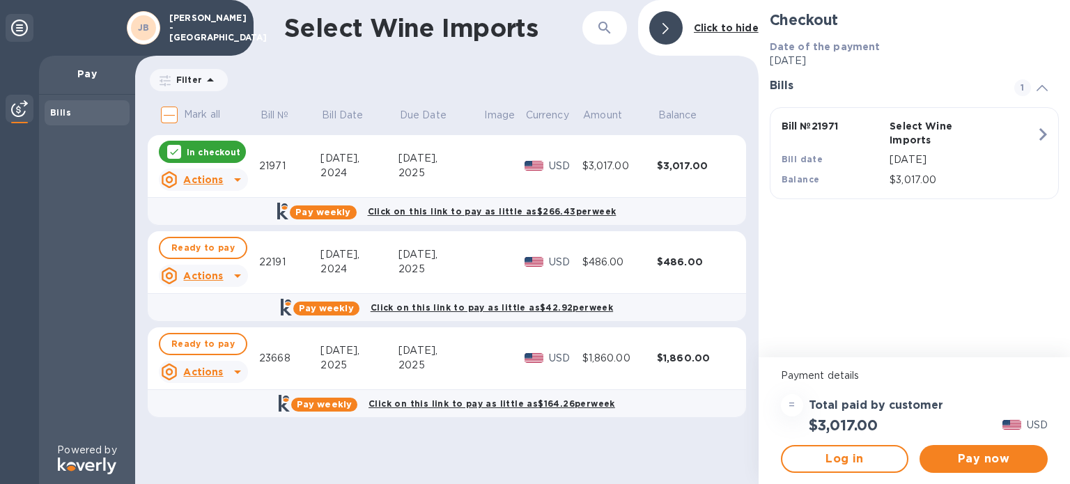
click at [190, 151] on p "In checkout" at bounding box center [214, 152] width 54 height 12
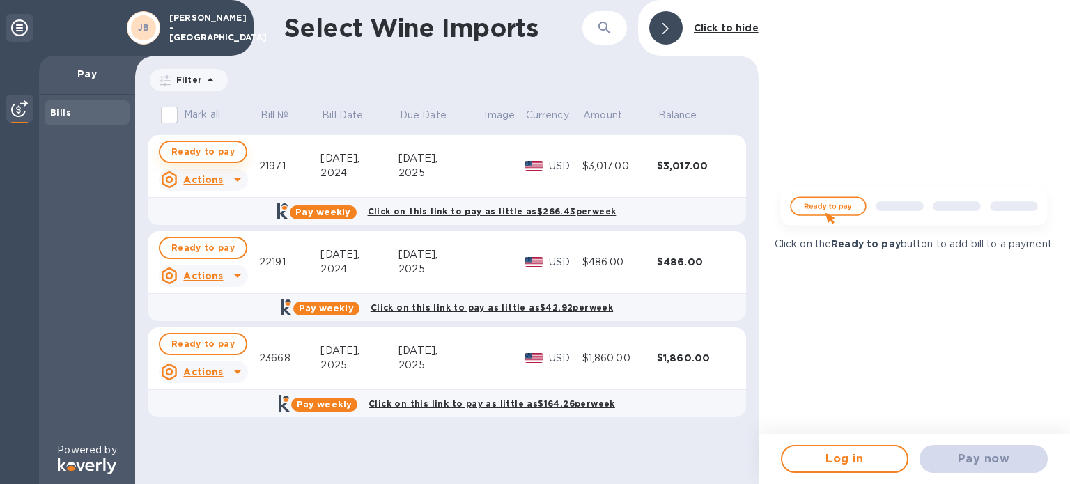
click at [204, 153] on span "Ready to pay" at bounding box center [202, 152] width 63 height 17
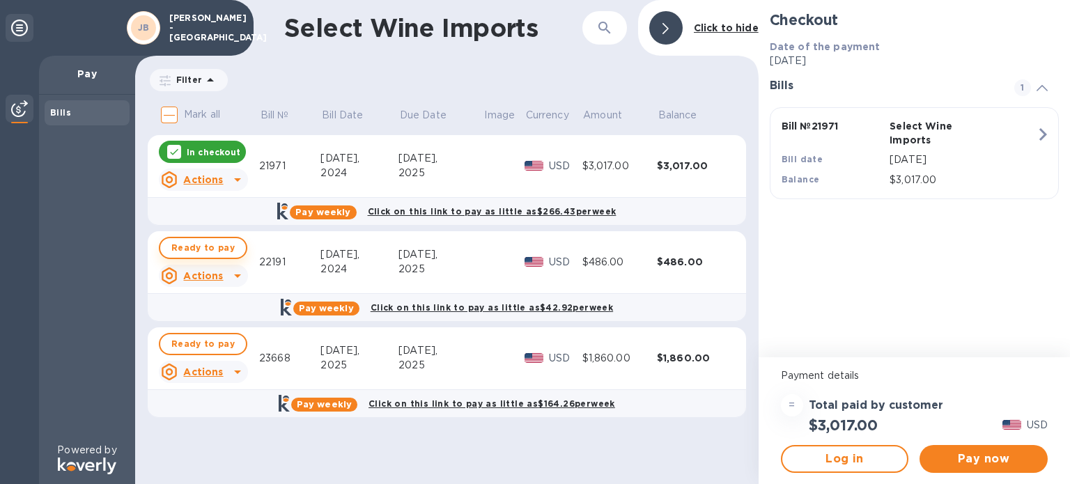
click at [208, 248] on span "Ready to pay" at bounding box center [202, 248] width 63 height 17
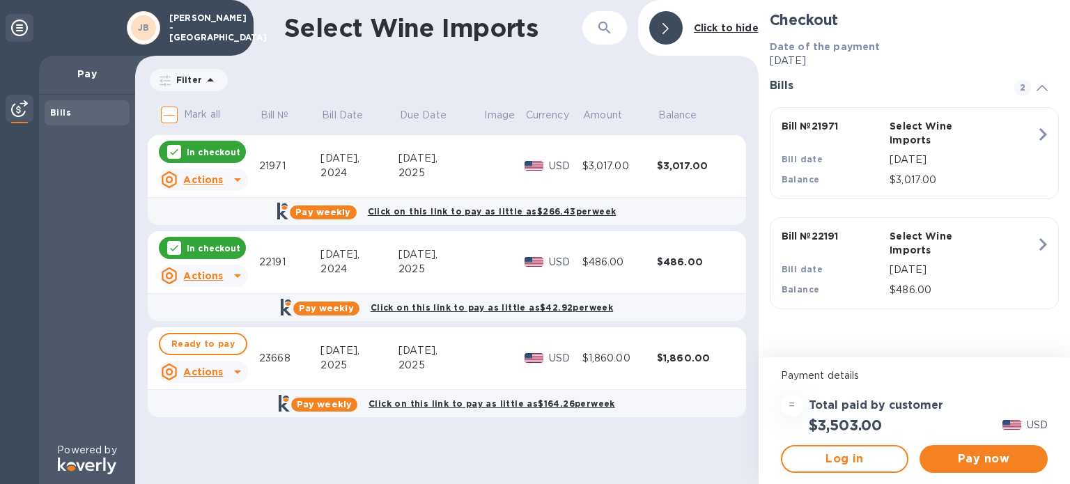
click at [217, 250] on p "In checkout" at bounding box center [214, 249] width 54 height 12
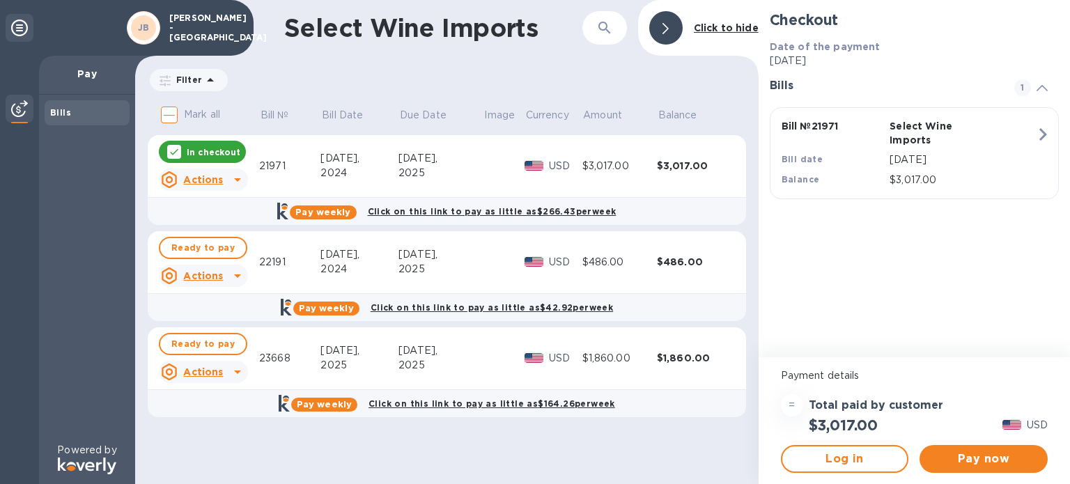
click at [205, 150] on p "In checkout" at bounding box center [214, 152] width 54 height 12
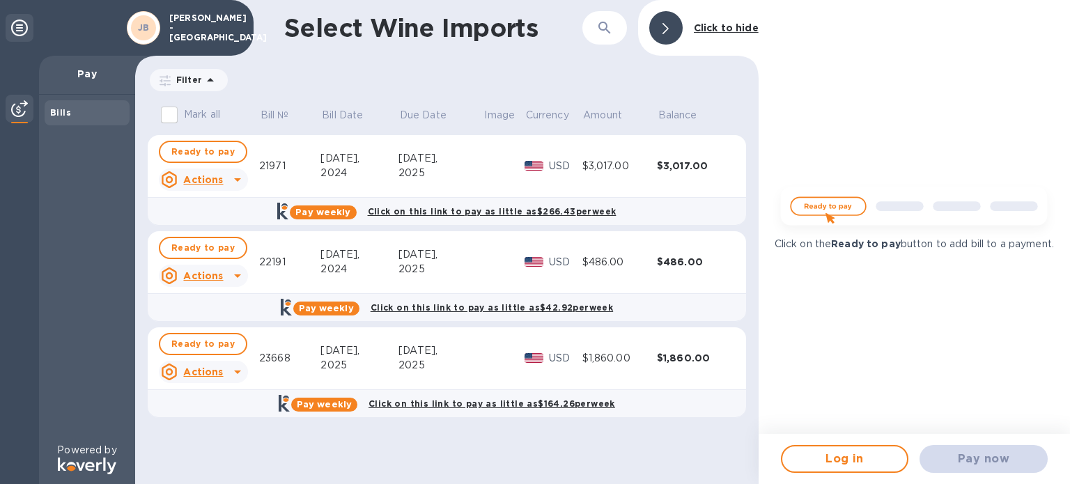
click at [212, 442] on div "Select Wine Imports ​ Click to hide Filter Amount Mark all Bill № Bill Date Due…" at bounding box center [447, 242] width 624 height 484
click at [192, 22] on p "JAY LIQUORS - New Bedford" at bounding box center [204, 27] width 70 height 29
click at [208, 27] on p "JAY LIQUORS - New Bedford" at bounding box center [204, 27] width 70 height 29
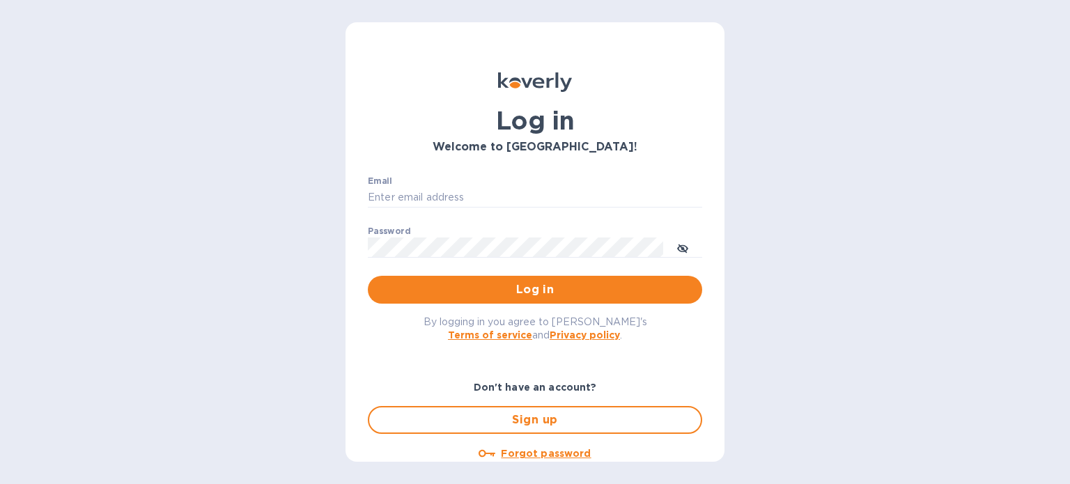
type input "[EMAIL_ADDRESS][DOMAIN_NAME]"
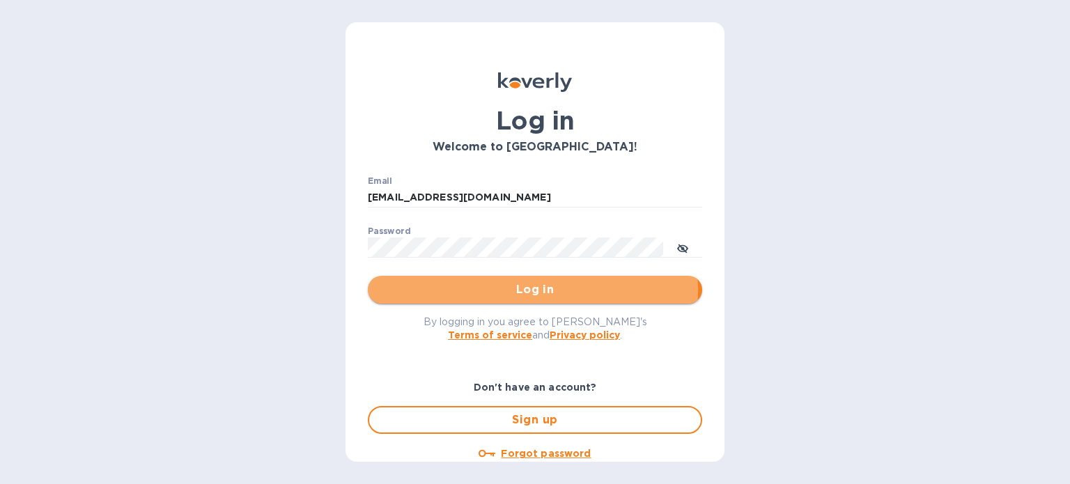
click at [496, 291] on span "Log in" at bounding box center [535, 290] width 312 height 17
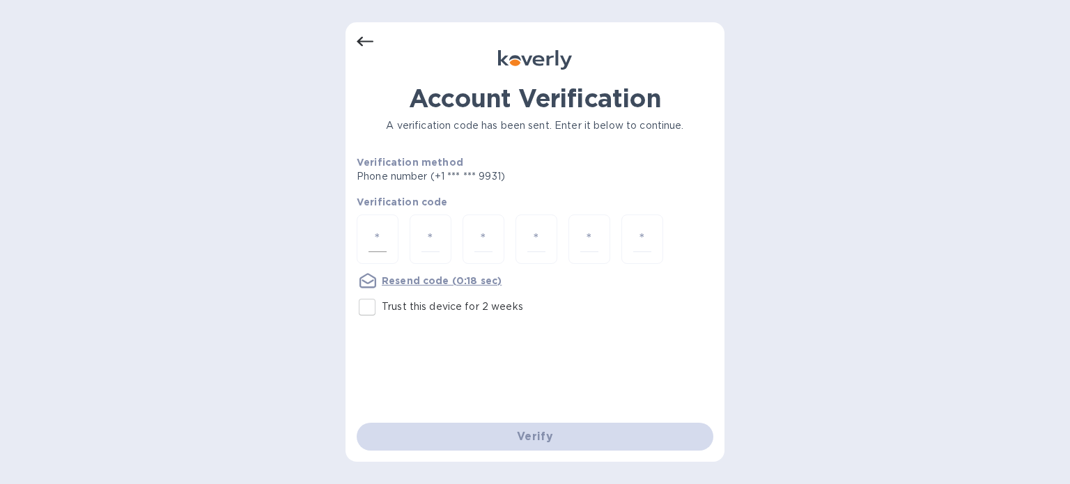
click at [397, 238] on div at bounding box center [378, 239] width 42 height 49
click at [356, 306] on input "Trust this device for 2 weeks" at bounding box center [367, 307] width 29 height 29
checkbox input "true"
click at [378, 242] on input "number" at bounding box center [378, 239] width 18 height 26
type input "9"
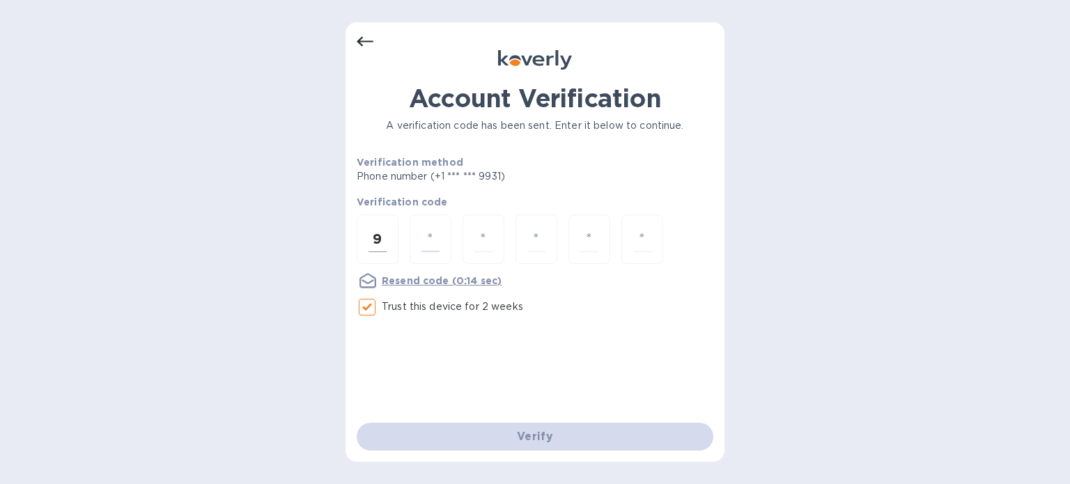
type input "6"
type input "8"
type input "9"
type input "1"
type input "7"
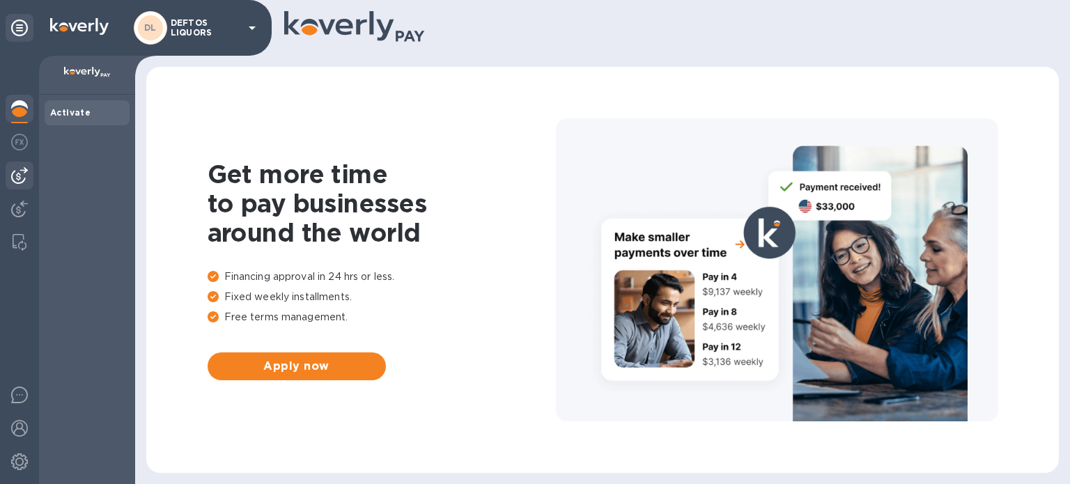
click at [18, 167] on img at bounding box center [19, 175] width 17 height 17
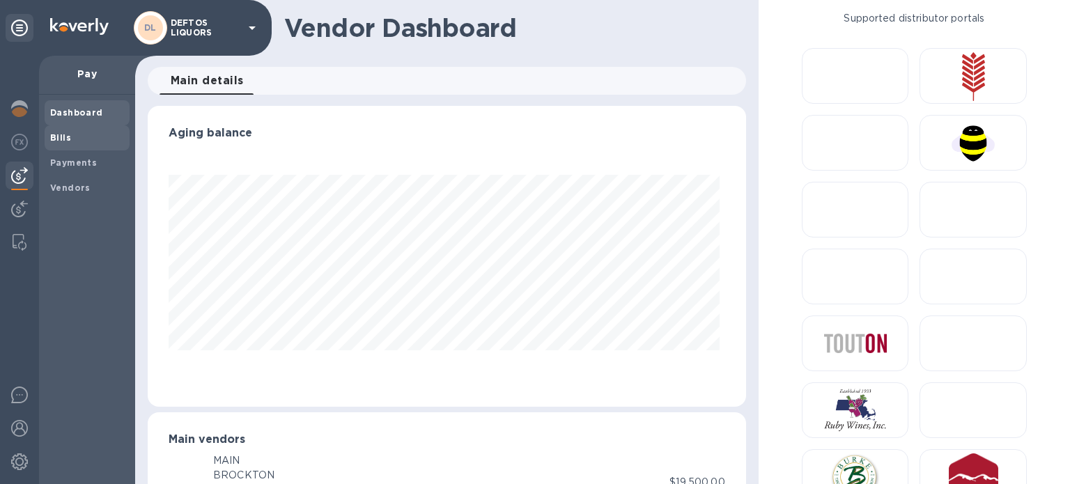
click at [78, 142] on span "Bills" at bounding box center [87, 138] width 74 height 14
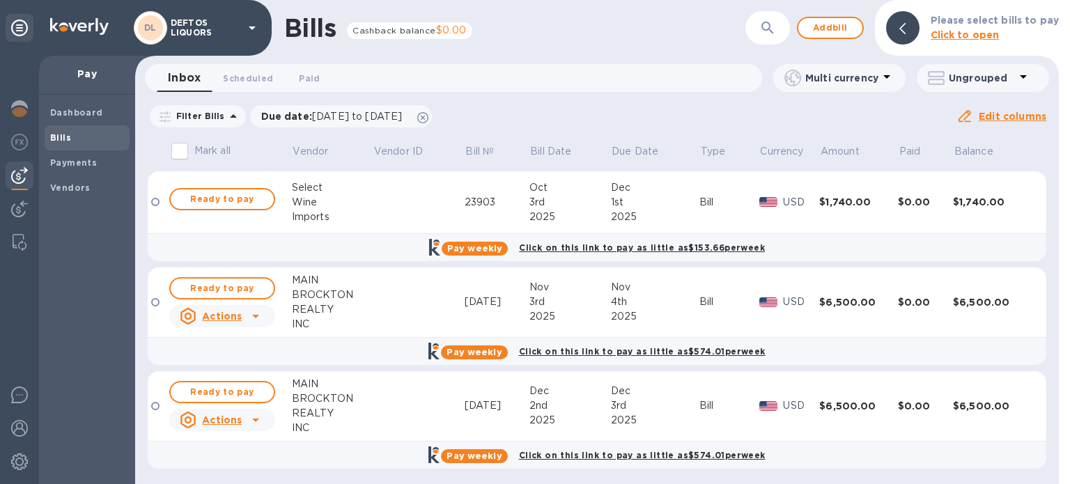
click at [180, 49] on div "DL DEFTOS LIQUORS" at bounding box center [136, 28] width 272 height 56
click at [191, 33] on p "DEFTOS LIQUORS" at bounding box center [206, 28] width 70 height 20
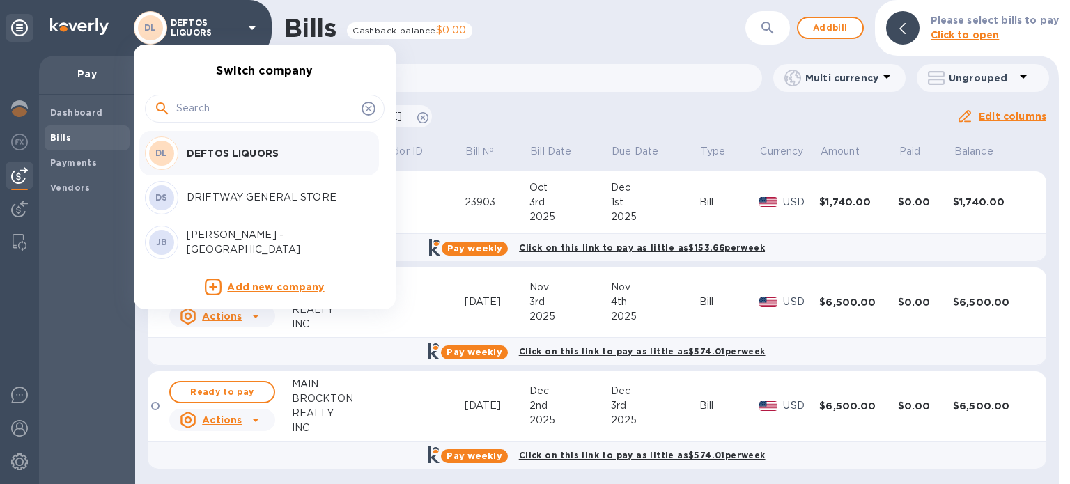
click at [231, 197] on p "DRIFTWAY GENERAL STORE" at bounding box center [275, 197] width 176 height 15
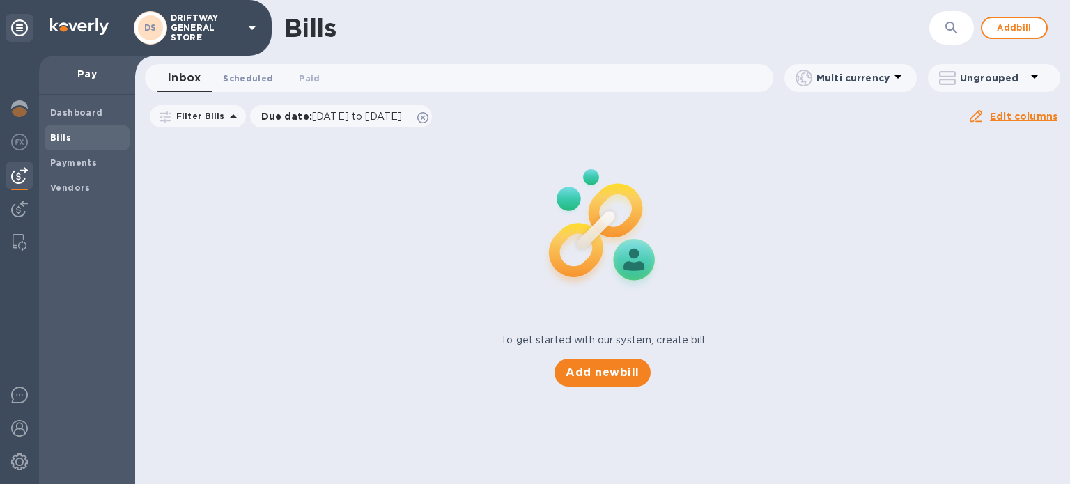
click at [249, 86] on button "Scheduled 0" at bounding box center [248, 78] width 72 height 28
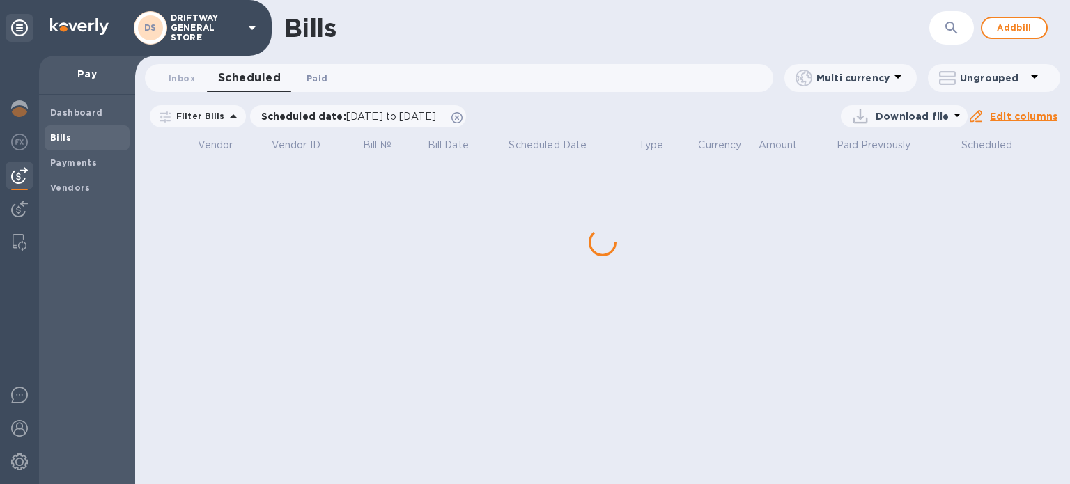
click at [309, 77] on span "Paid 0" at bounding box center [317, 78] width 21 height 15
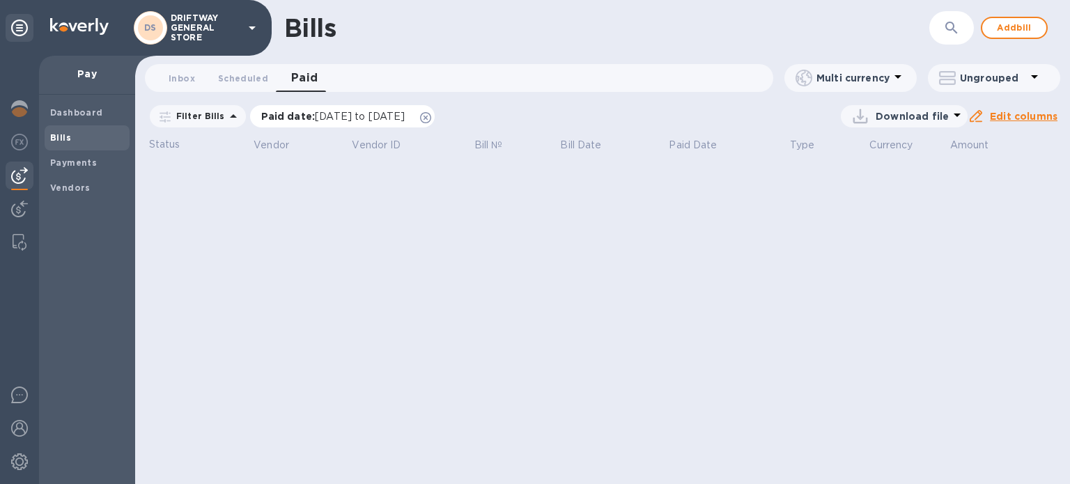
click at [354, 125] on div "Paid date : [DATE] to [DATE]" at bounding box center [342, 116] width 185 height 22
click at [356, 121] on span "[DATE] to [DATE]" at bounding box center [360, 116] width 90 height 11
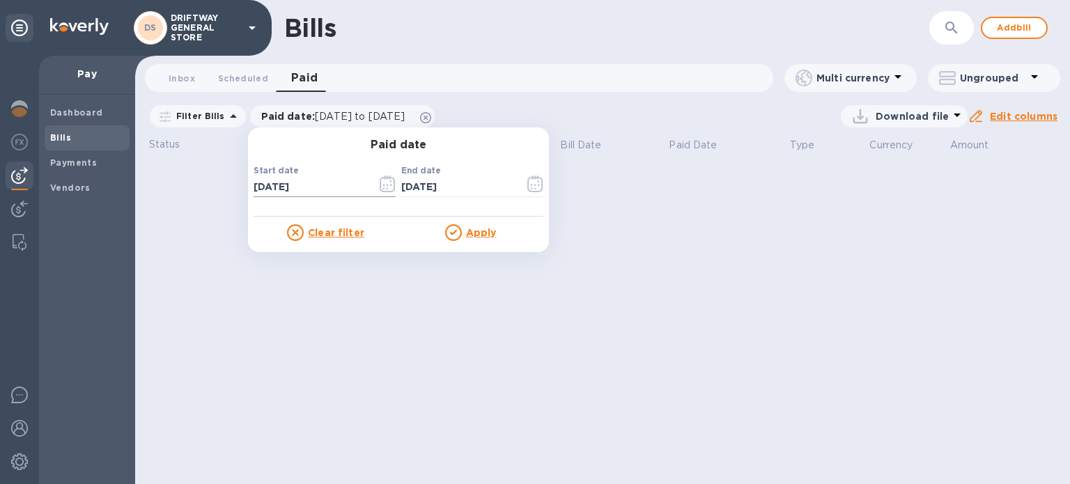
click at [380, 181] on icon "button" at bounding box center [388, 184] width 16 height 17
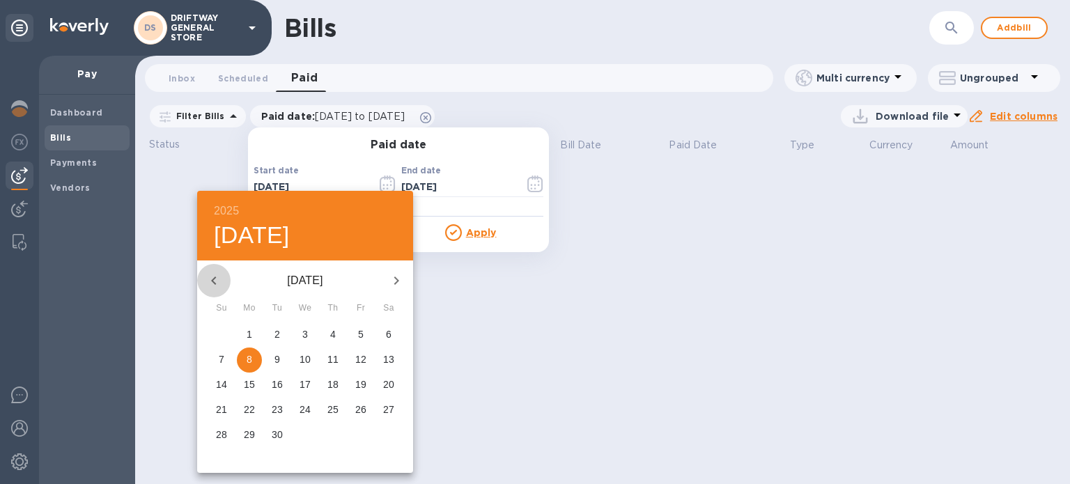
click at [217, 285] on icon "button" at bounding box center [214, 280] width 17 height 17
click at [216, 285] on icon "button" at bounding box center [214, 280] width 17 height 17
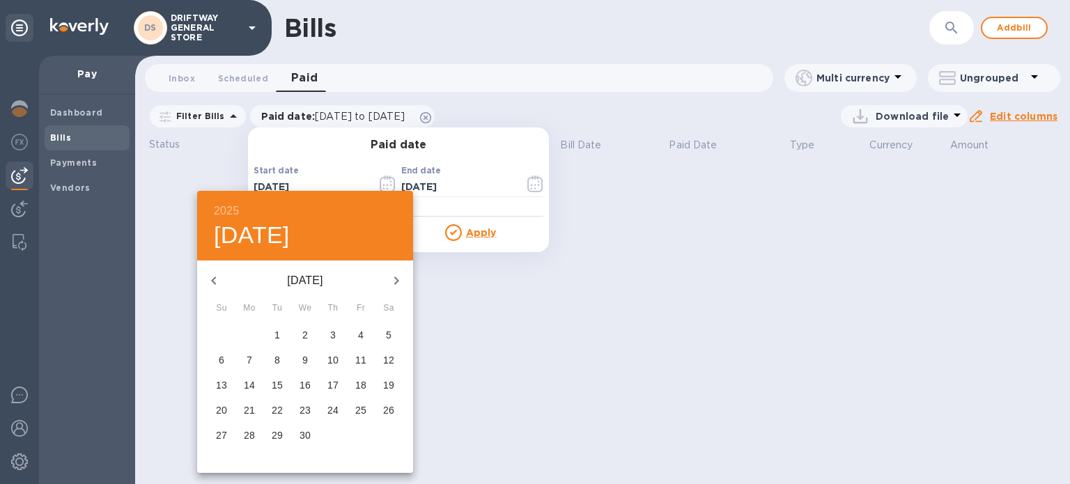
click at [215, 284] on icon "button" at bounding box center [214, 280] width 17 height 17
click at [215, 284] on icon "button" at bounding box center [213, 281] width 5 height 8
click at [301, 331] on span "1" at bounding box center [305, 335] width 25 height 14
type input "[DATE]"
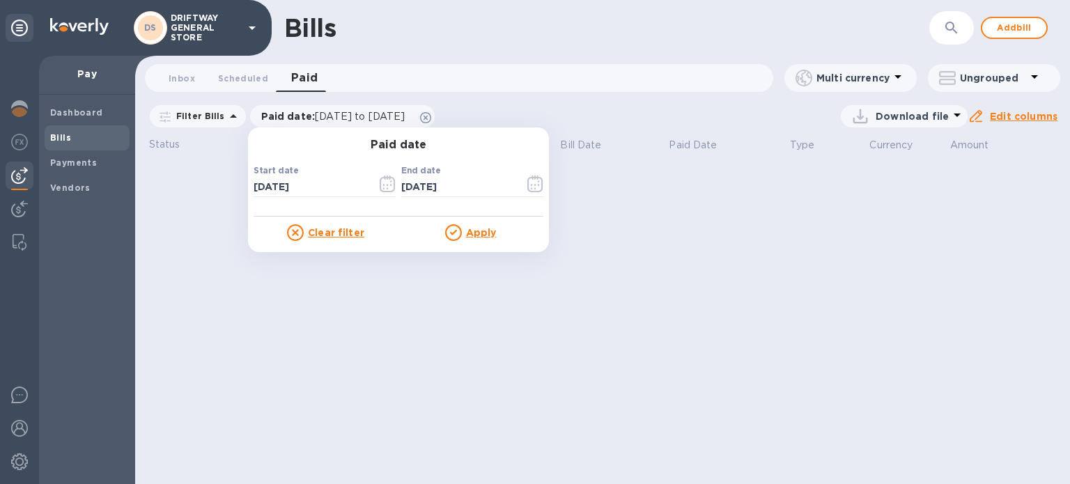
click at [452, 217] on div "Clear filter Apply" at bounding box center [399, 229] width 290 height 24
click at [466, 231] on u "Apply" at bounding box center [481, 232] width 31 height 11
